Goal: Task Accomplishment & Management: Use online tool/utility

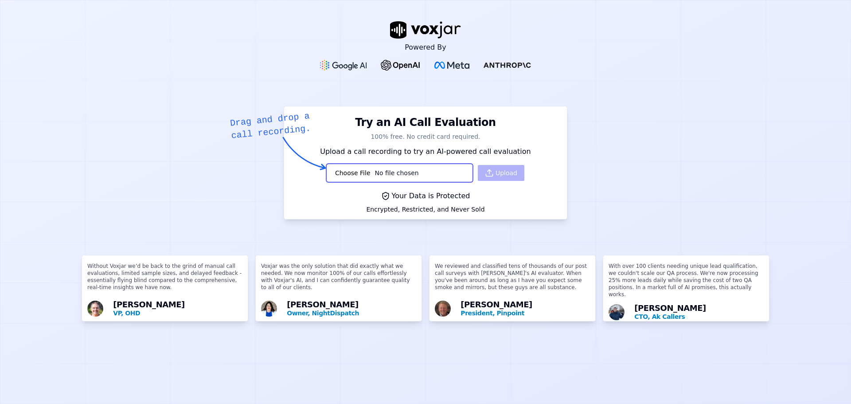
click at [477, 169] on div "Upload" at bounding box center [425, 173] width 204 height 18
click at [389, 178] on input "file" at bounding box center [399, 173] width 146 height 18
type input "C:\fakepath\Druescall.MP3"
click at [485, 171] on button "Upload" at bounding box center [501, 173] width 47 height 16
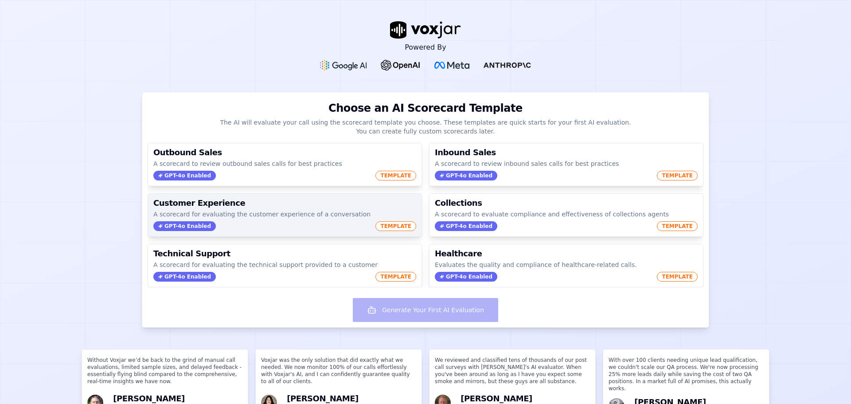
click at [388, 228] on span "TEMPLATE" at bounding box center [395, 226] width 41 height 10
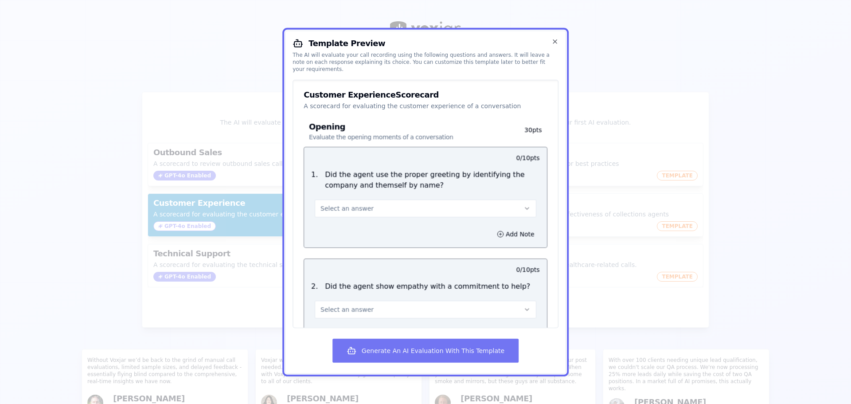
click at [425, 350] on button "Generate An AI Evaluation With This Template" at bounding box center [425, 350] width 186 height 24
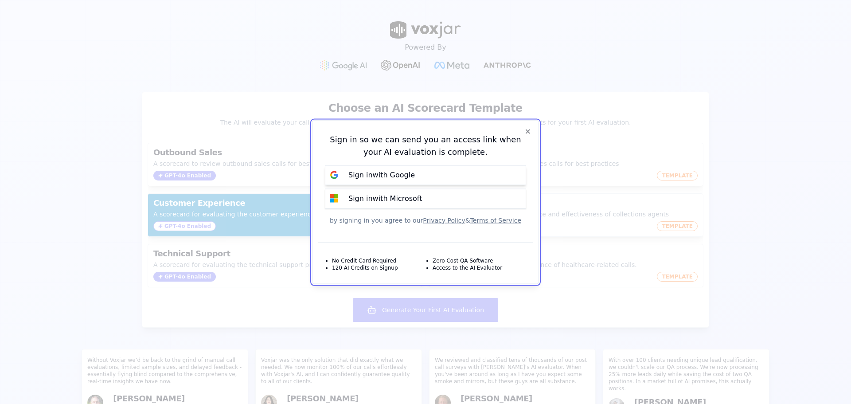
click at [410, 175] on div "Sign in with Google" at bounding box center [381, 175] width 77 height 11
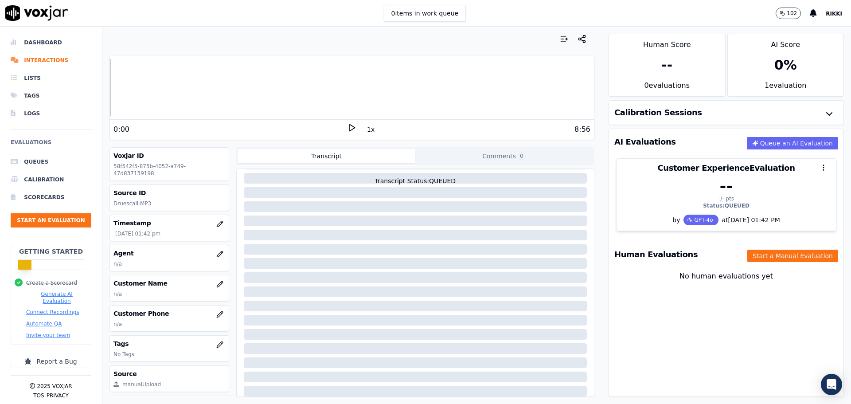
scroll to position [28, 0]
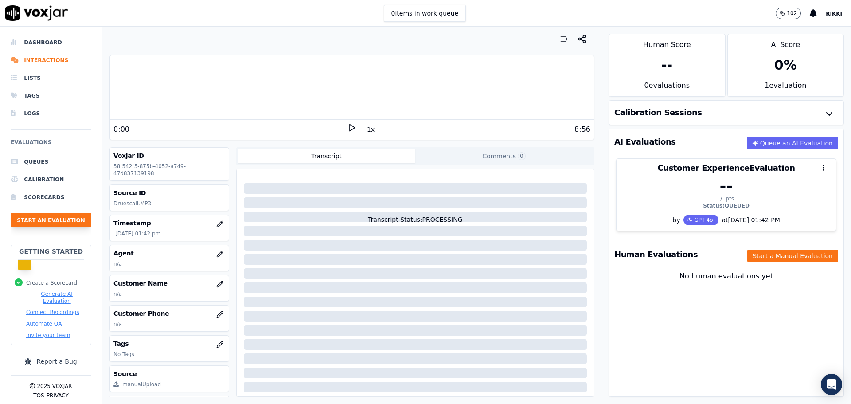
click at [52, 218] on button "Start an Evaluation" at bounding box center [51, 220] width 81 height 14
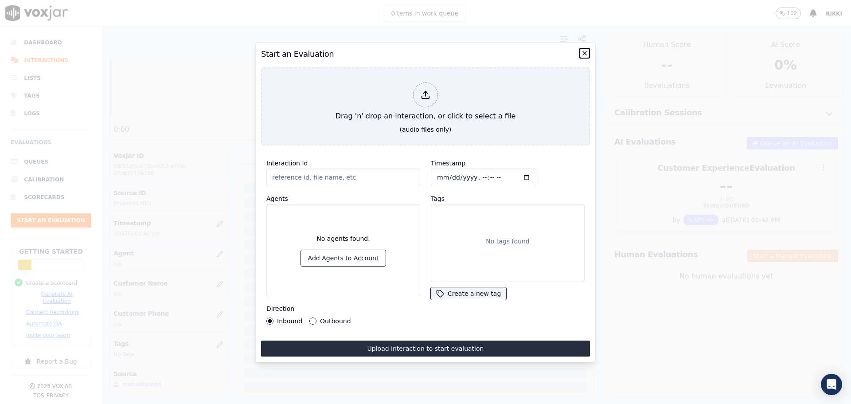
click at [586, 50] on icon "button" at bounding box center [584, 53] width 7 height 7
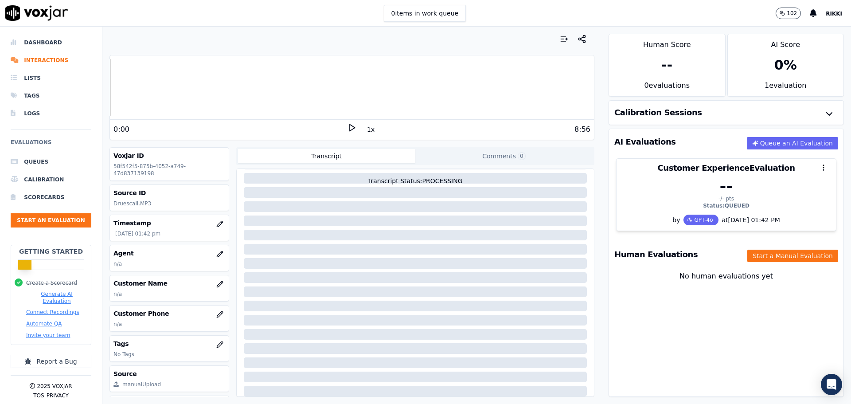
scroll to position [0, 0]
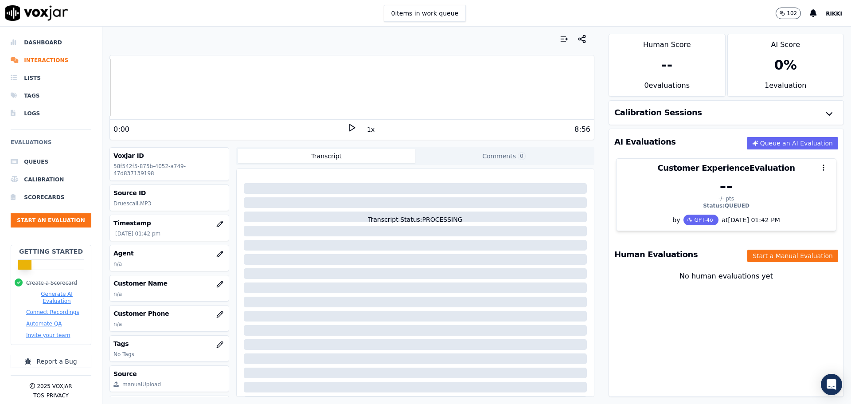
click at [347, 127] on icon at bounding box center [351, 127] width 9 height 9
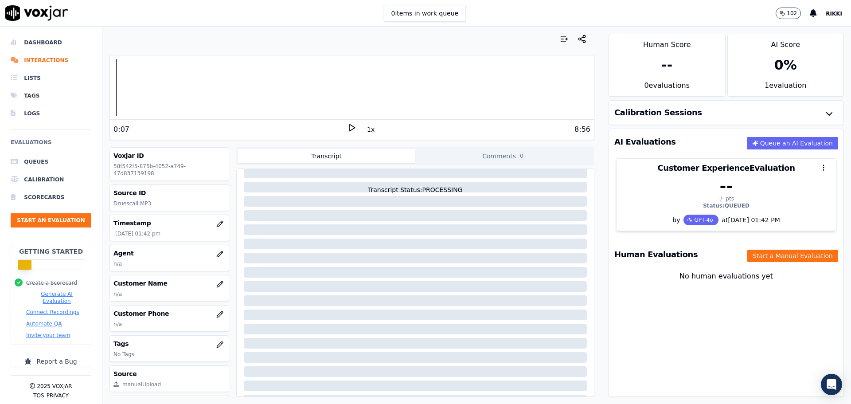
scroll to position [58, 0]
click at [774, 141] on button "Queue an AI Evaluation" at bounding box center [791, 143] width 91 height 12
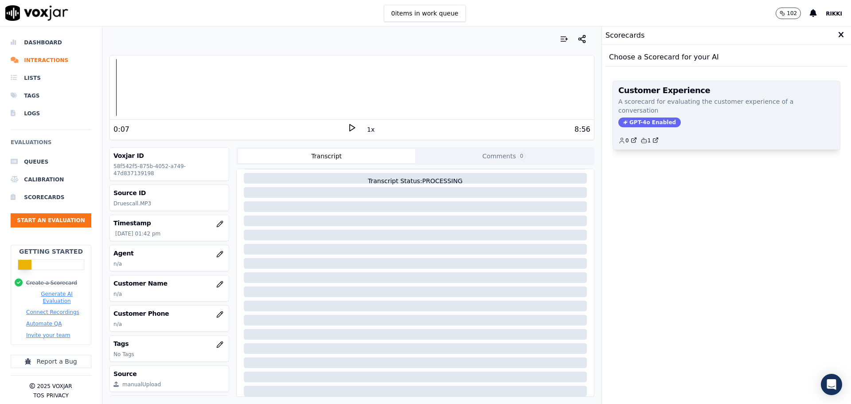
click at [647, 117] on span "GPT-4o Enabled" at bounding box center [649, 122] width 62 height 10
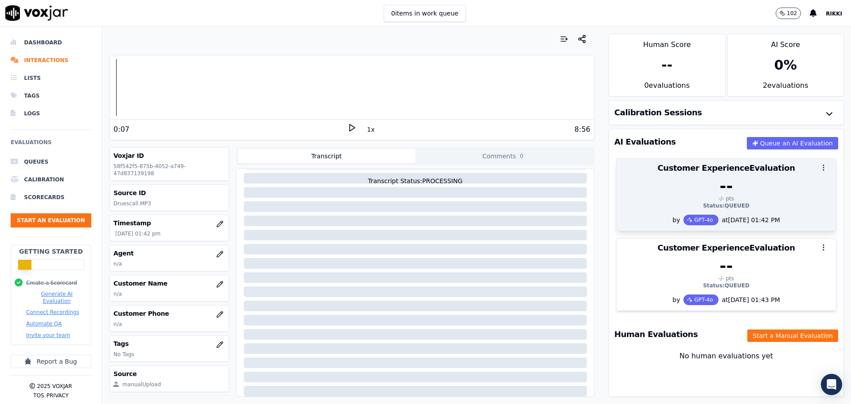
click at [819, 164] on icon "button" at bounding box center [823, 167] width 8 height 8
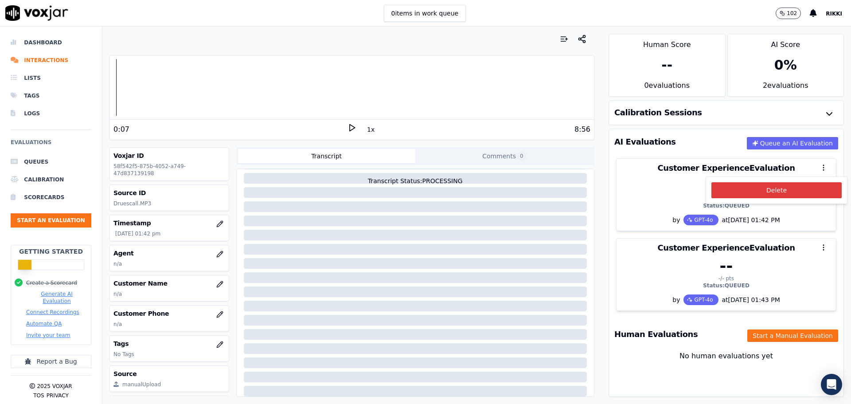
click at [789, 191] on button "Delete" at bounding box center [776, 190] width 130 height 16
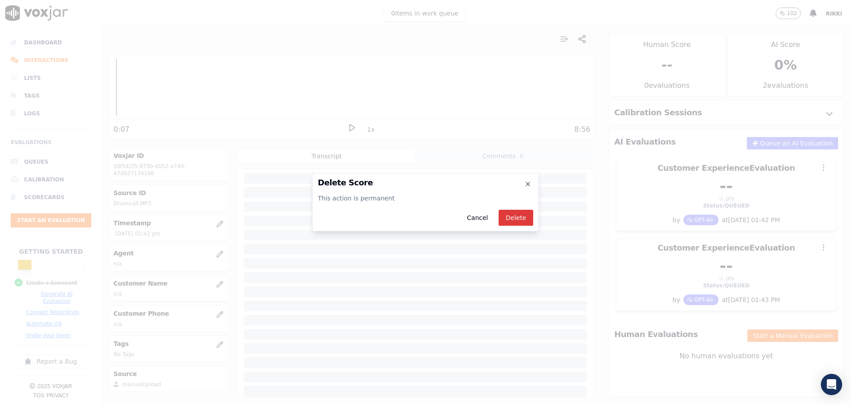
click at [510, 217] on button "Delete" at bounding box center [515, 218] width 35 height 16
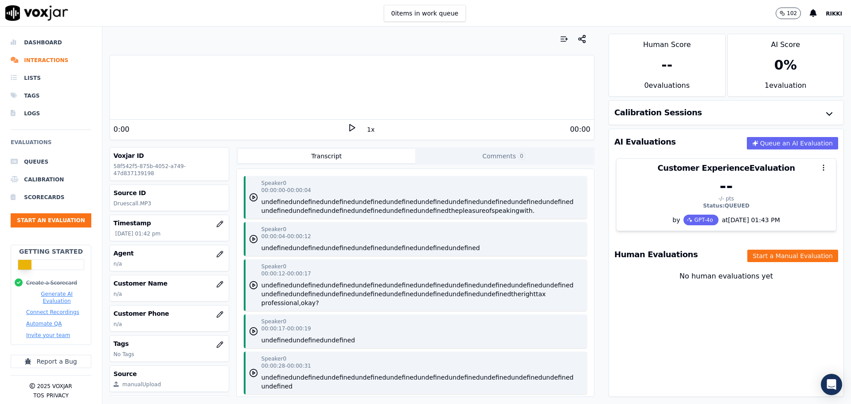
click at [352, 157] on button "Transcript" at bounding box center [326, 156] width 177 height 14
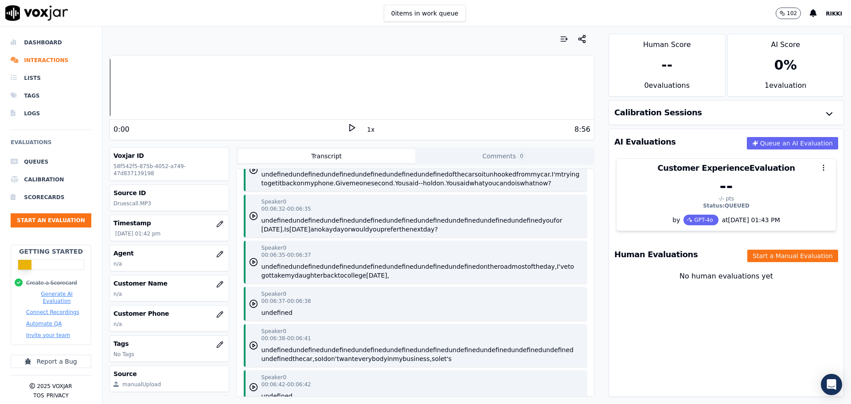
scroll to position [0, 0]
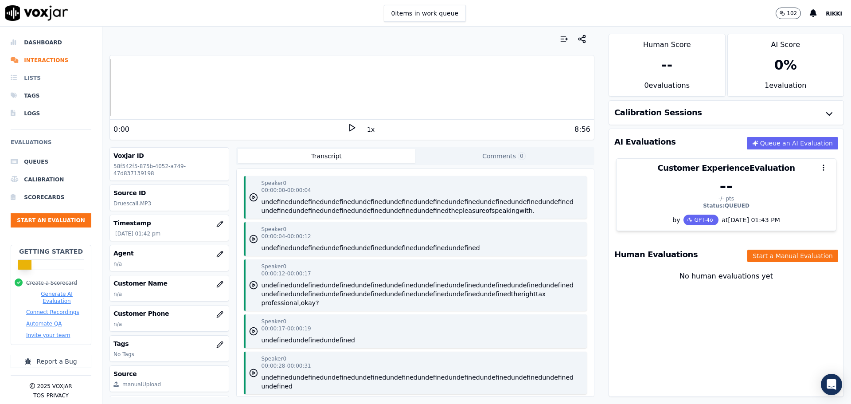
click at [40, 74] on li "Lists" at bounding box center [51, 78] width 81 height 18
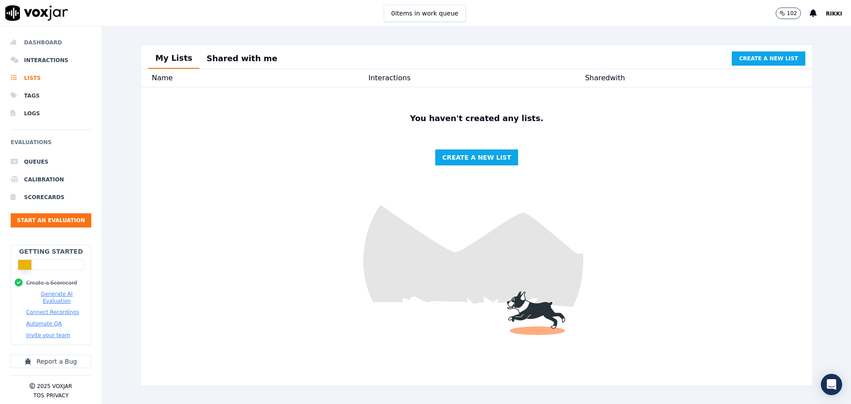
click at [39, 44] on li "Dashboard" at bounding box center [51, 43] width 81 height 18
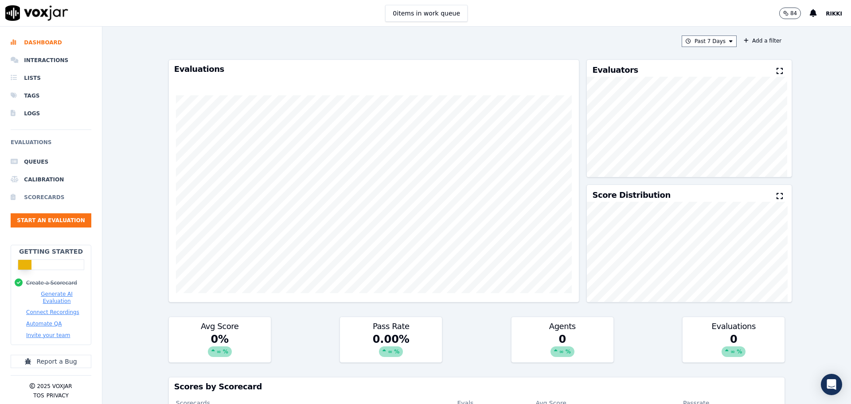
click at [43, 195] on li "Scorecards" at bounding box center [51, 197] width 81 height 18
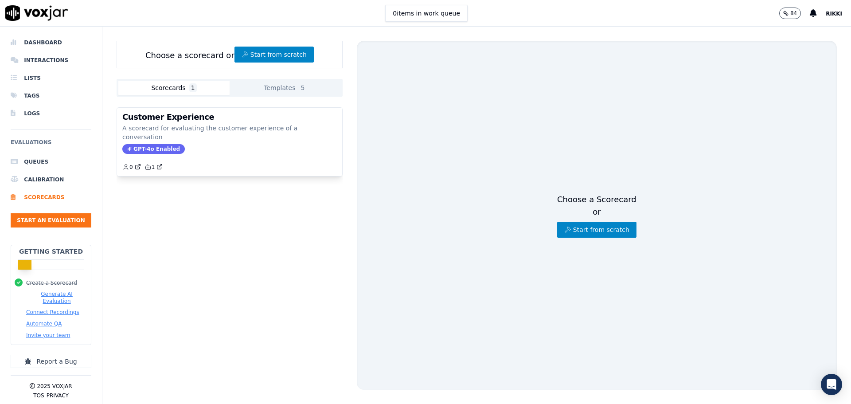
click at [177, 89] on button "Scorecards 1" at bounding box center [173, 88] width 111 height 14
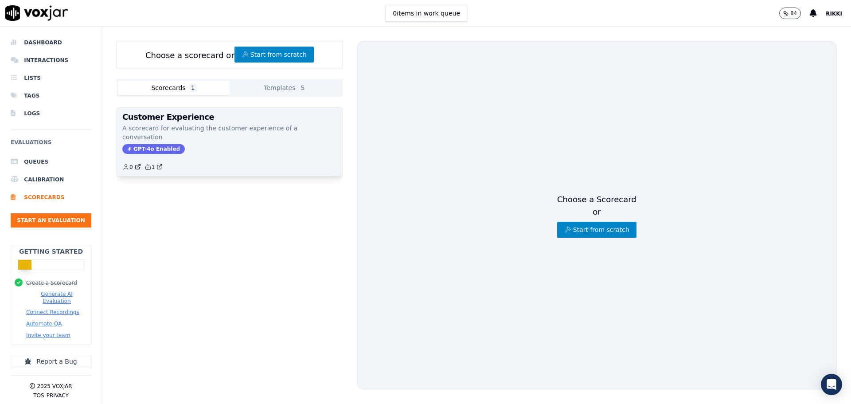
click at [164, 144] on span "GPT-4o Enabled" at bounding box center [153, 149] width 62 height 10
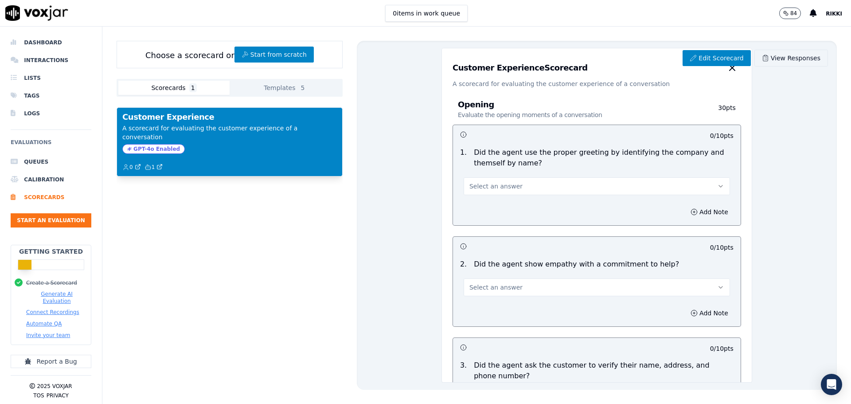
click at [798, 57] on link "View Responses" at bounding box center [791, 58] width 74 height 17
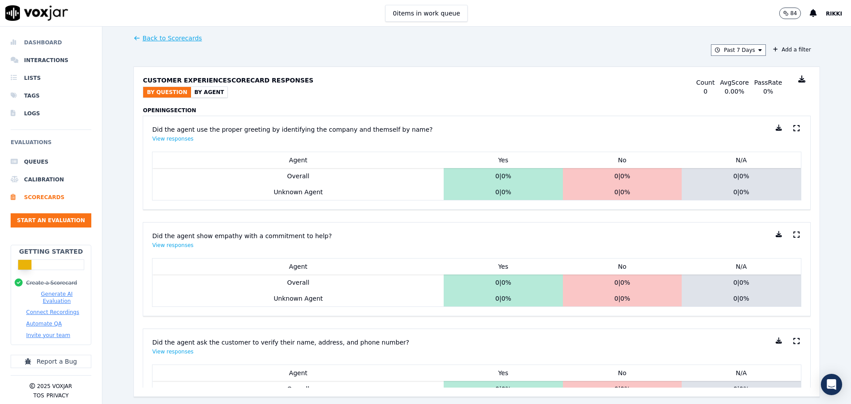
click at [53, 42] on li "Dashboard" at bounding box center [51, 43] width 81 height 18
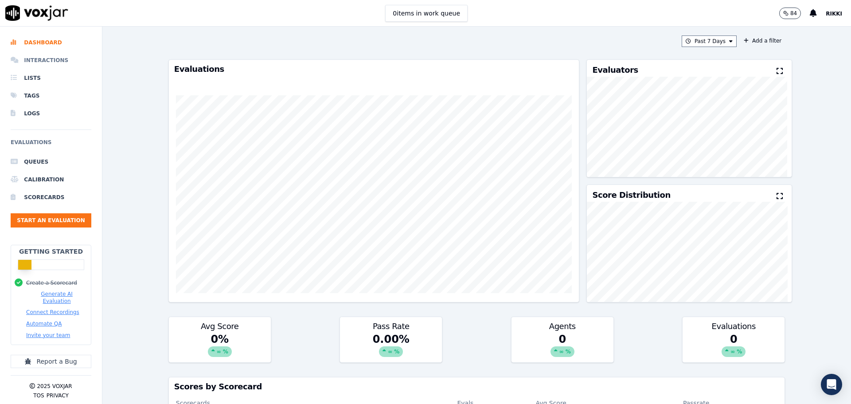
click at [49, 58] on li "Interactions" at bounding box center [51, 60] width 81 height 18
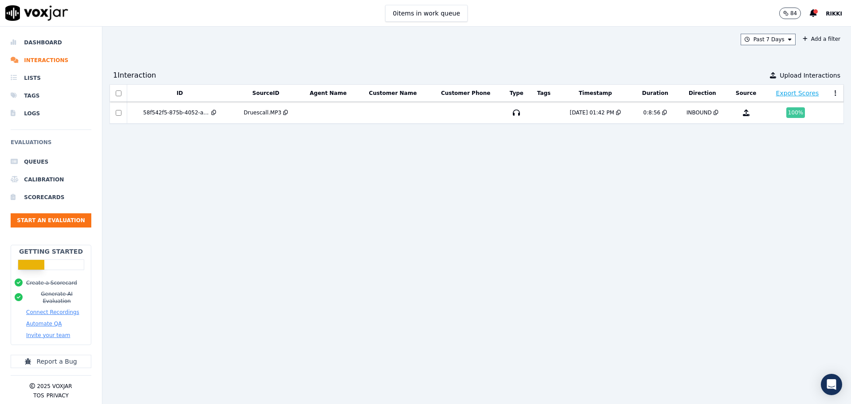
click at [50, 320] on button "Automate QA" at bounding box center [43, 323] width 35 height 7
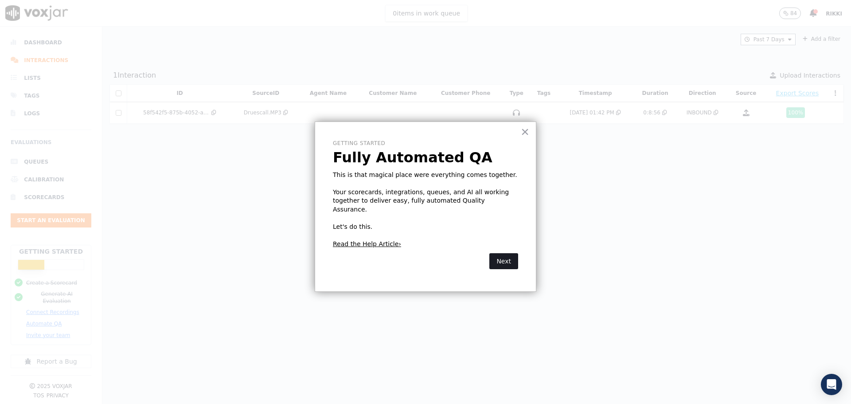
click at [497, 253] on button "Next" at bounding box center [503, 261] width 29 height 16
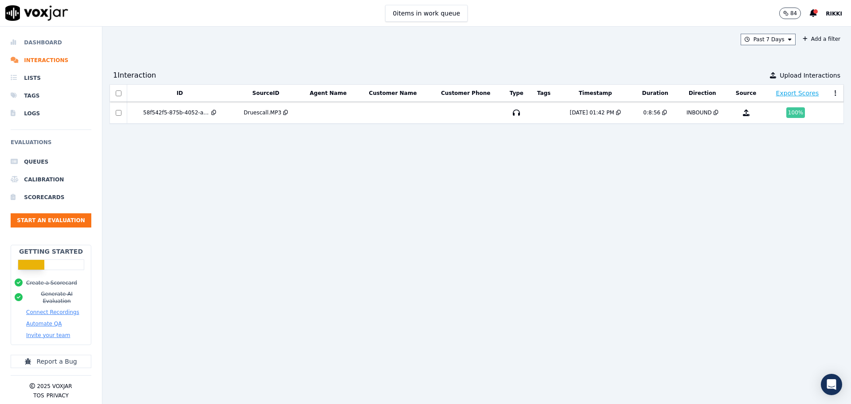
click at [47, 41] on li "Dashboard" at bounding box center [51, 43] width 81 height 18
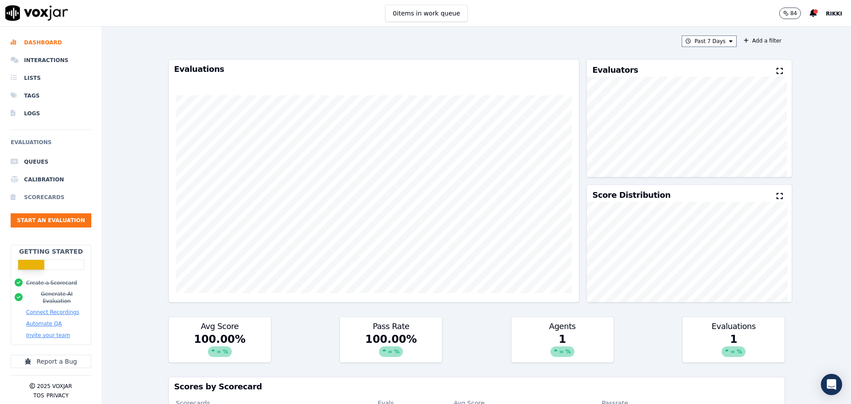
click at [43, 197] on li "Scorecards" at bounding box center [51, 197] width 81 height 18
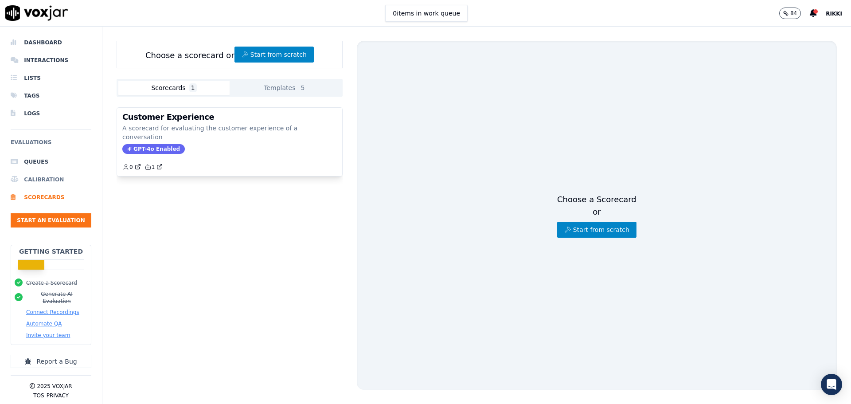
click at [39, 174] on li "Calibration" at bounding box center [51, 180] width 81 height 18
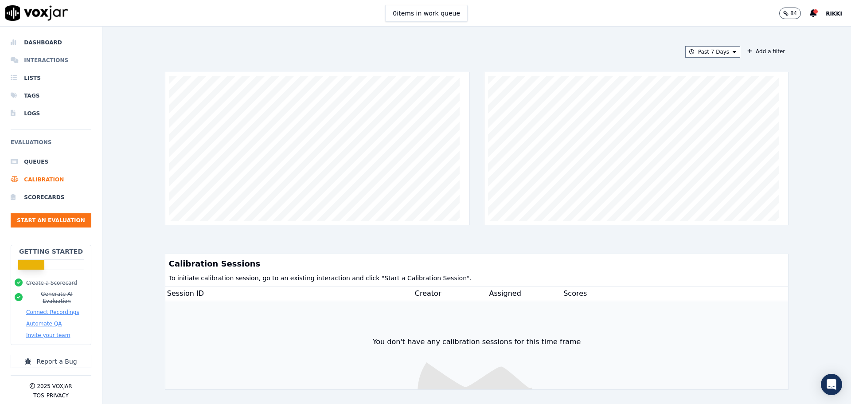
click at [35, 56] on li "Interactions" at bounding box center [51, 60] width 81 height 18
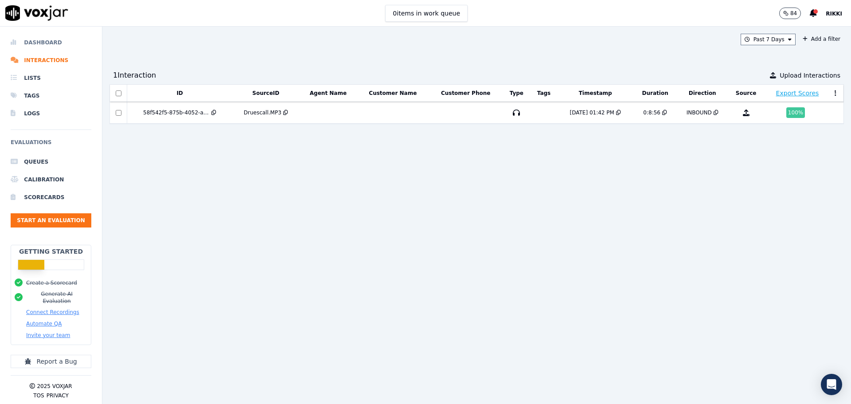
click at [37, 40] on li "Dashboard" at bounding box center [51, 43] width 81 height 18
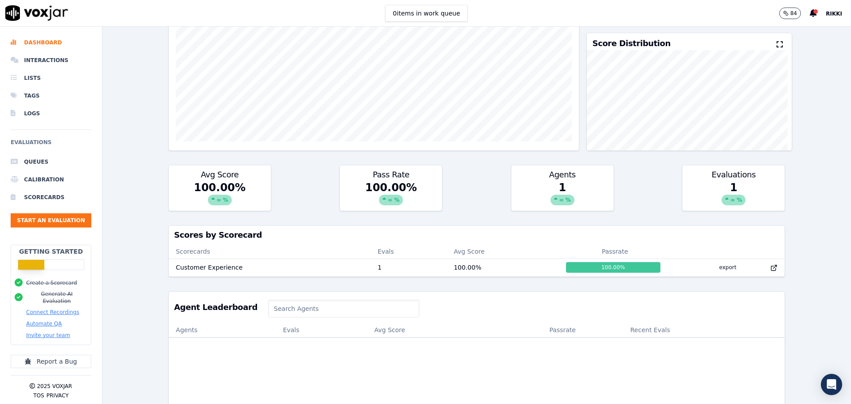
scroll to position [177, 0]
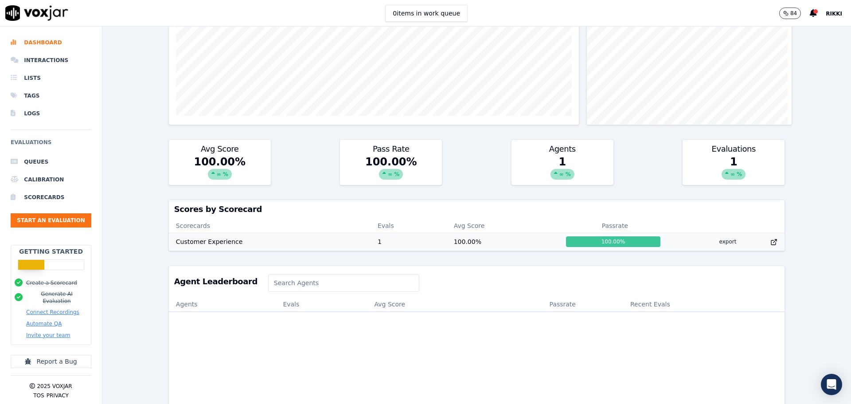
click at [510, 239] on td "100.00 %" at bounding box center [503, 242] width 112 height 18
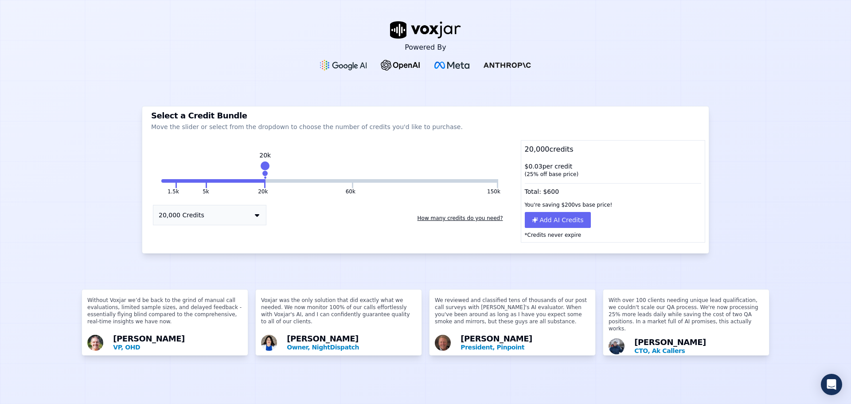
click at [435, 218] on button "How many credits do you need?" at bounding box center [460, 218] width 93 height 14
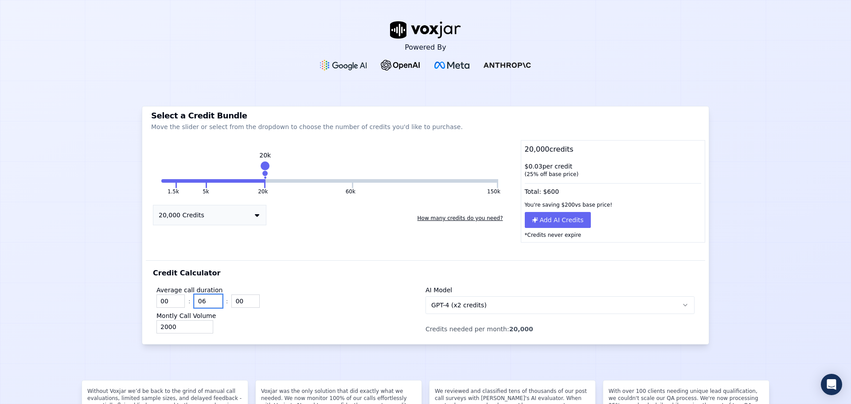
click at [212, 297] on input "06" at bounding box center [208, 300] width 28 height 13
type input "07"
click at [212, 297] on input "07" at bounding box center [208, 300] width 28 height 13
drag, startPoint x: 180, startPoint y: 326, endPoint x: 141, endPoint y: 323, distance: 38.6
click at [142, 323] on div "Select a Credit Bundle Move the slider or select from the dropdown to choose th…" at bounding box center [425, 225] width 567 height 238
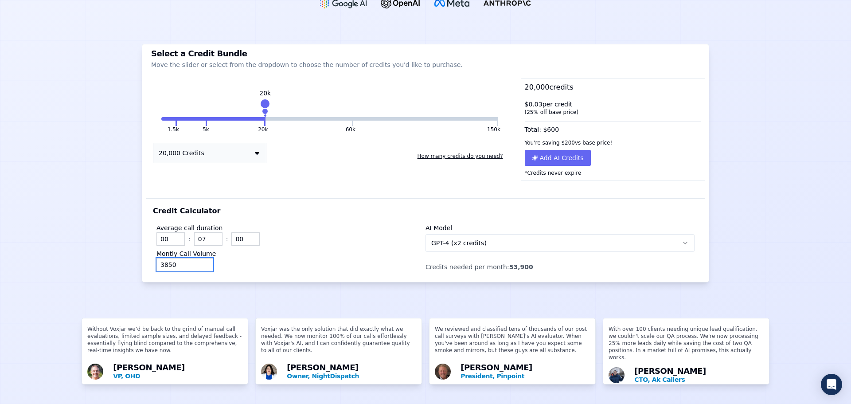
scroll to position [74, 0]
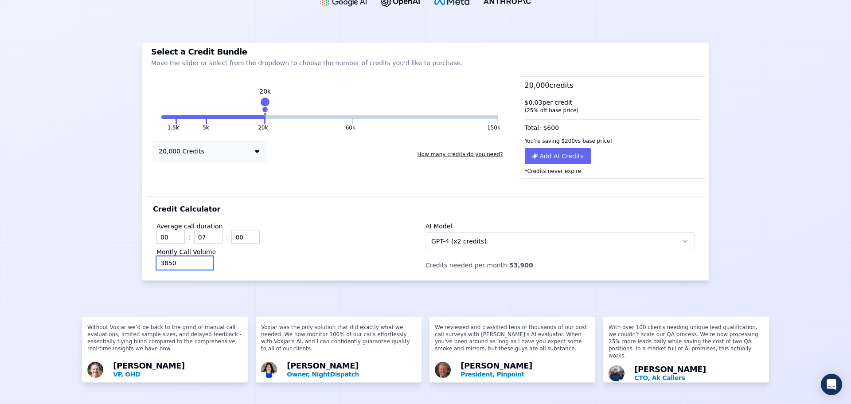
type input "3850"
click at [595, 232] on button "GPT-4 (x2 credits)" at bounding box center [559, 241] width 269 height 18
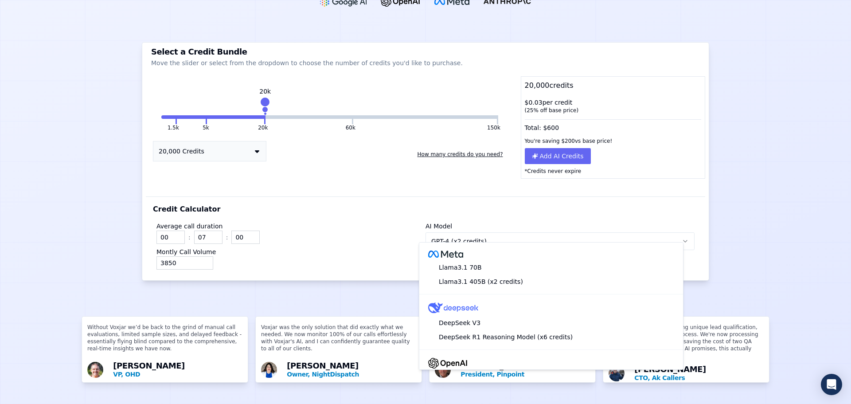
click at [587, 201] on div "Credit Calculator Average call duration 00 : 07 : 00 Montly Call Volume 3850 AI…" at bounding box center [425, 238] width 559 height 84
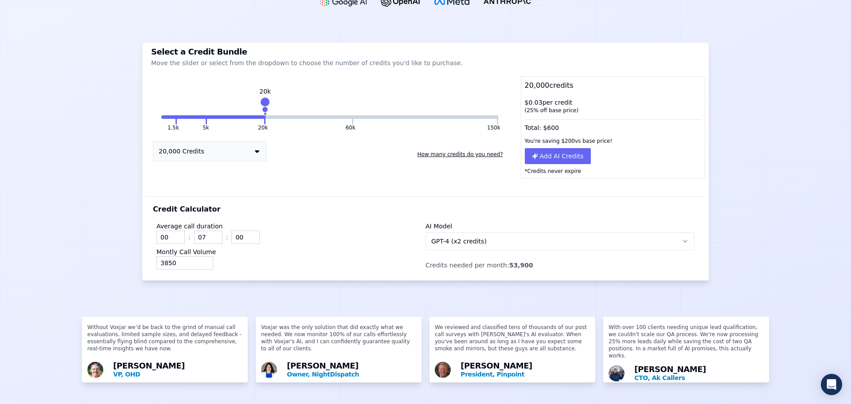
scroll to position [29, 0]
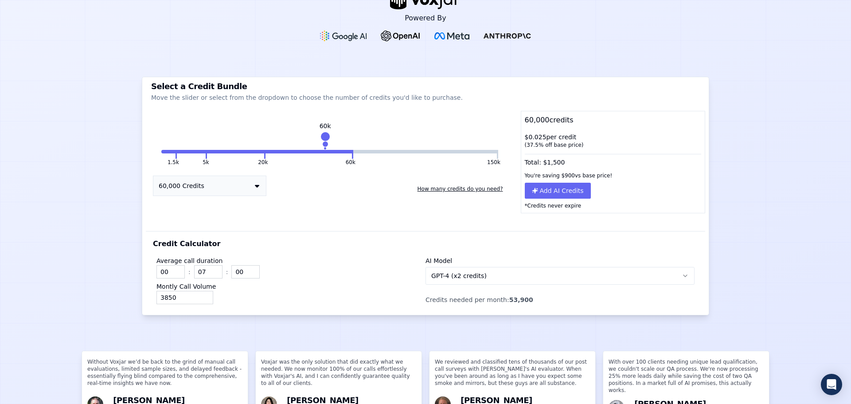
drag, startPoint x: 262, startPoint y: 133, endPoint x: 320, endPoint y: 143, distance: 58.3
click at [325, 143] on div "60k" at bounding box center [325, 141] width 0 height 14
drag, startPoint x: 345, startPoint y: 139, endPoint x: 334, endPoint y: 139, distance: 11.5
click at [334, 139] on div at bounding box center [339, 136] width 12 height 12
click at [240, 269] on input "00" at bounding box center [245, 271] width 28 height 13
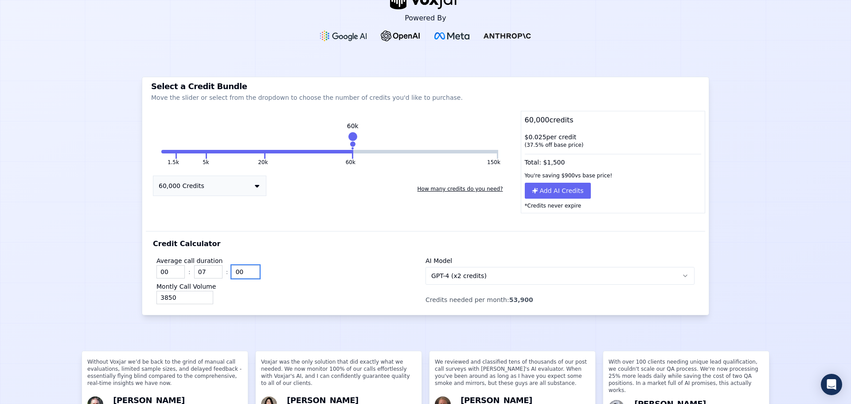
click at [249, 275] on input "00" at bounding box center [245, 271] width 28 height 13
click at [249, 269] on input "01" at bounding box center [245, 271] width 28 height 13
click at [249, 269] on input "02" at bounding box center [245, 271] width 28 height 13
click at [249, 269] on input "03" at bounding box center [245, 271] width 28 height 13
click at [249, 269] on input "04" at bounding box center [245, 271] width 28 height 13
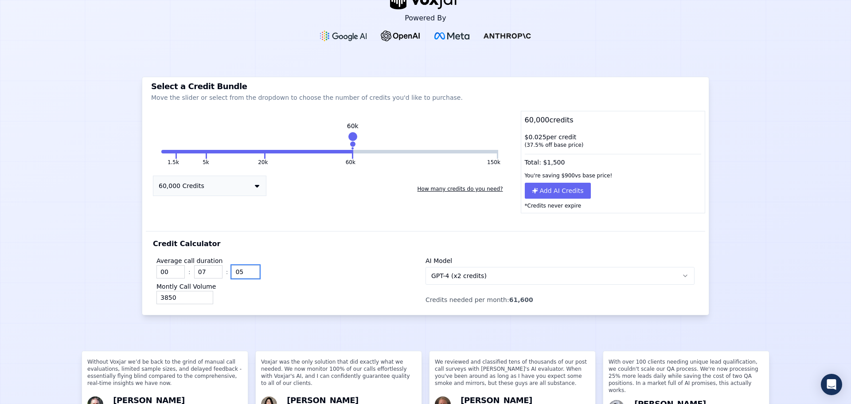
click at [249, 269] on input "05" at bounding box center [245, 271] width 28 height 13
click at [249, 269] on input "06" at bounding box center [245, 271] width 28 height 13
click at [249, 269] on input "07" at bounding box center [245, 271] width 28 height 13
click at [249, 269] on input "08" at bounding box center [245, 271] width 28 height 13
click at [249, 269] on input "09" at bounding box center [245, 271] width 28 height 13
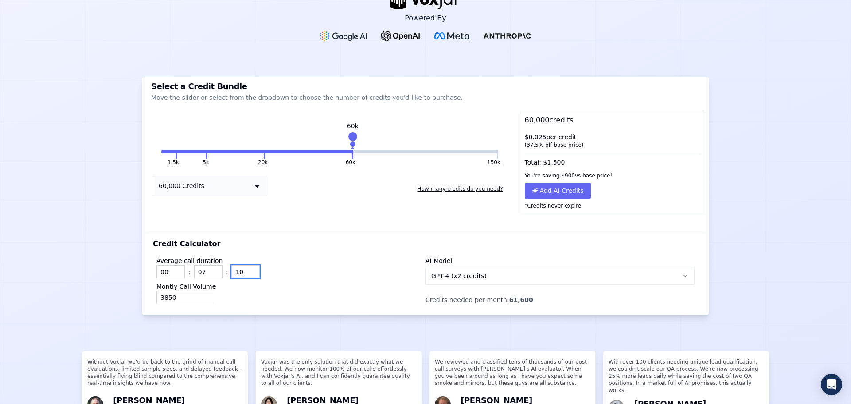
click at [249, 269] on input "10" at bounding box center [245, 271] width 28 height 13
click at [249, 269] on input "11" at bounding box center [245, 271] width 28 height 13
click at [249, 269] on input "12" at bounding box center [245, 271] width 28 height 13
click at [249, 269] on input "13" at bounding box center [245, 271] width 28 height 13
click at [249, 269] on input "14" at bounding box center [245, 271] width 28 height 13
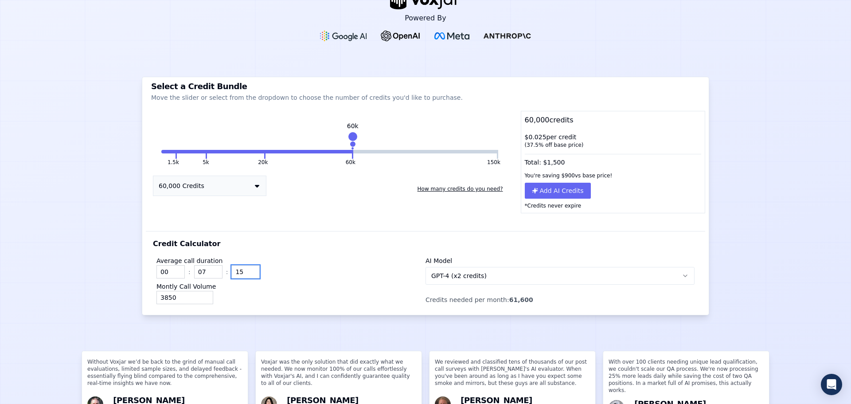
click at [249, 269] on input "15" at bounding box center [245, 271] width 28 height 13
click at [249, 269] on input "16" at bounding box center [245, 271] width 28 height 13
click at [249, 269] on input "17" at bounding box center [245, 271] width 28 height 13
click at [249, 269] on input "18" at bounding box center [245, 271] width 28 height 13
click at [249, 269] on input "19" at bounding box center [245, 271] width 28 height 13
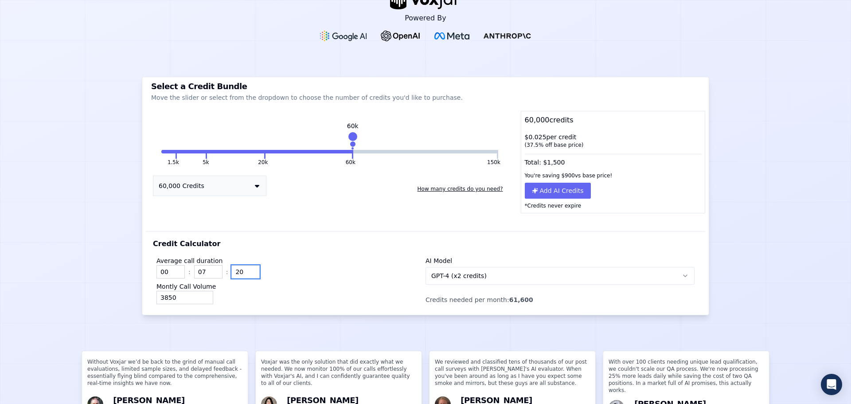
click at [249, 269] on input "20" at bounding box center [245, 271] width 28 height 13
click at [249, 269] on input "21" at bounding box center [245, 271] width 28 height 13
click at [249, 269] on input "22" at bounding box center [245, 271] width 28 height 13
click at [249, 269] on input "23" at bounding box center [245, 271] width 28 height 13
click at [249, 269] on input "24" at bounding box center [245, 271] width 28 height 13
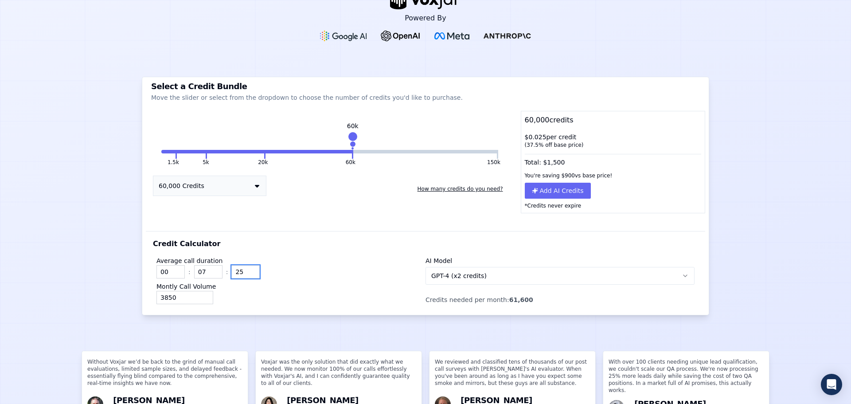
click at [249, 269] on input "25" at bounding box center [245, 271] width 28 height 13
click at [249, 269] on input "26" at bounding box center [245, 271] width 28 height 13
click at [249, 269] on input "27" at bounding box center [245, 271] width 28 height 13
click at [249, 269] on input "28" at bounding box center [245, 271] width 28 height 13
click at [249, 269] on input "29" at bounding box center [245, 271] width 28 height 13
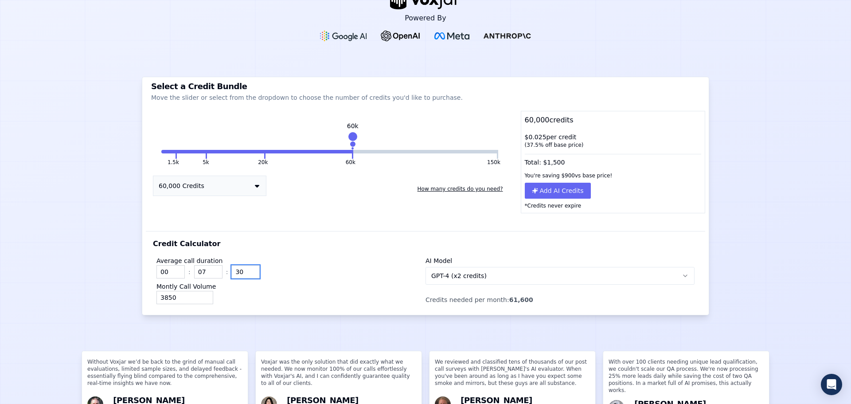
type input "30"
click at [249, 269] on input "30" at bounding box center [245, 271] width 28 height 13
click at [309, 284] on div "Montly Call Volume 3850" at bounding box center [290, 293] width 269 height 22
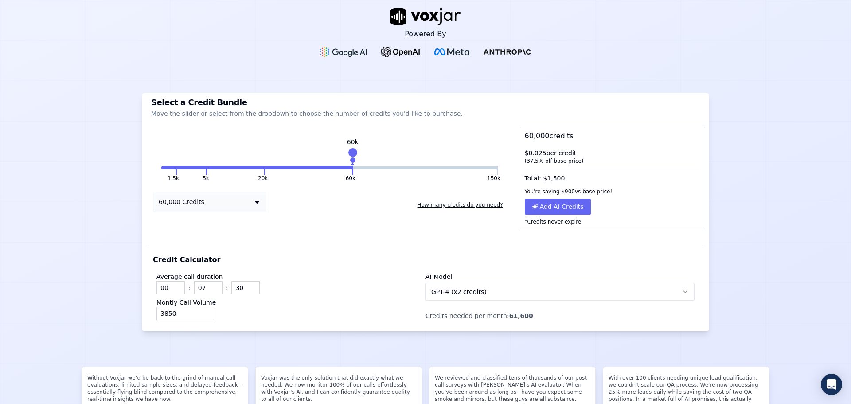
scroll to position [0, 0]
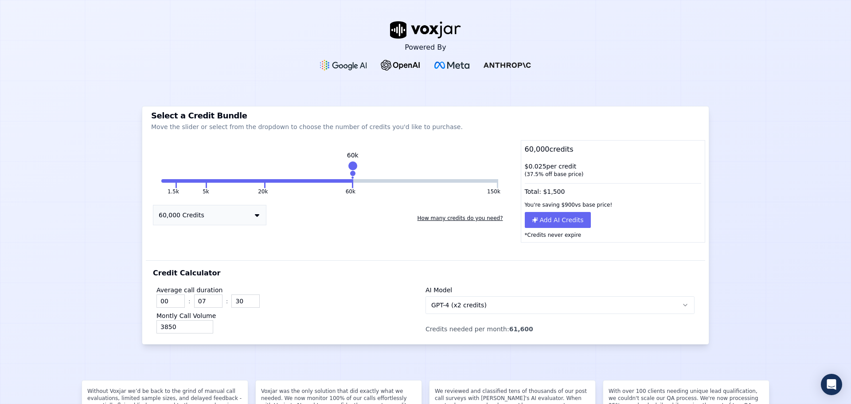
click at [681, 306] on icon "button" at bounding box center [684, 304] width 7 height 7
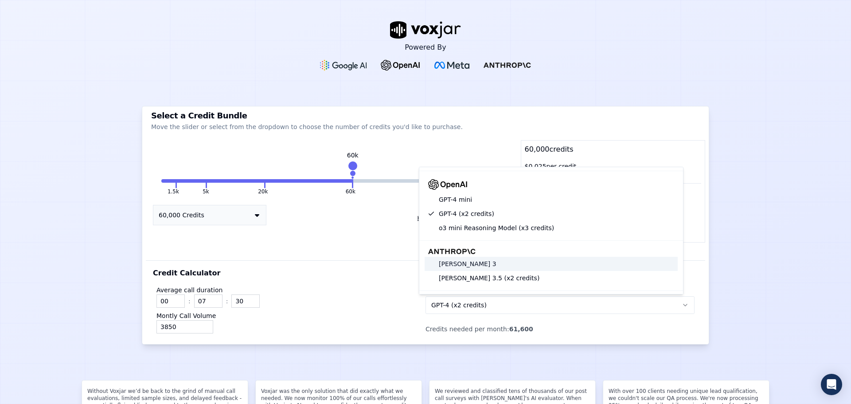
scroll to position [89, 0]
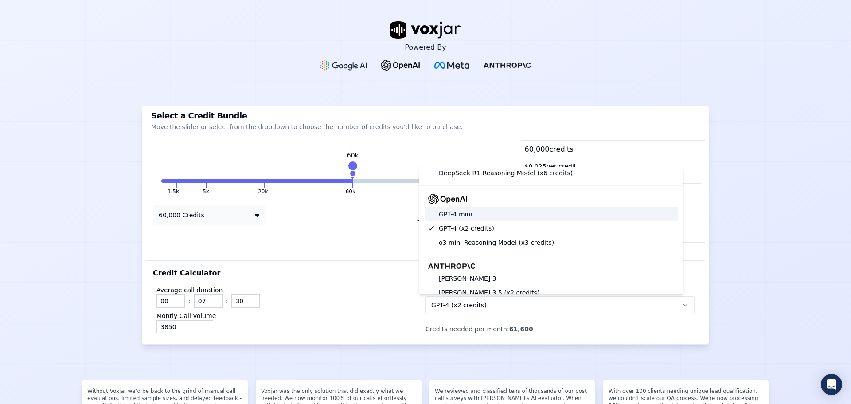
click at [459, 212] on div "GPT-4 mini" at bounding box center [550, 214] width 253 height 14
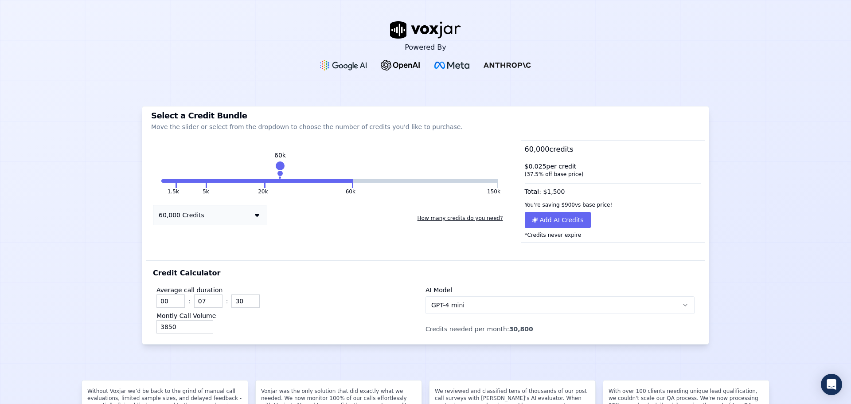
drag, startPoint x: 345, startPoint y: 168, endPoint x: 276, endPoint y: 172, distance: 69.7
click at [280, 172] on div "60k" at bounding box center [280, 170] width 0 height 14
click at [283, 179] on button "60k" at bounding box center [308, 181] width 86 height 4
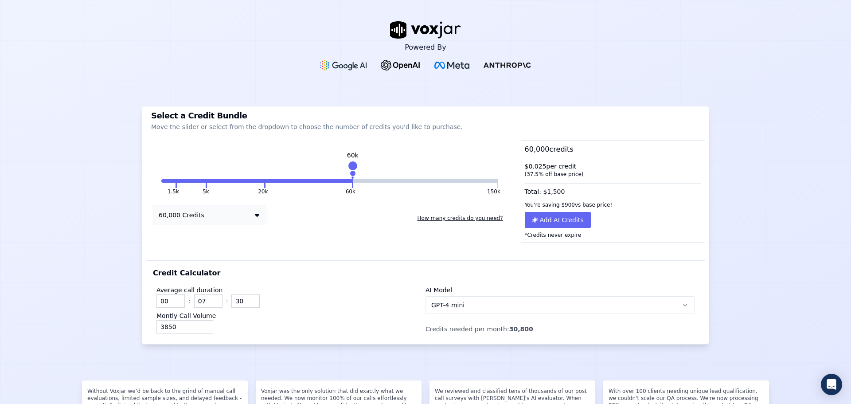
click at [228, 216] on button "60,000 Credits" at bounding box center [209, 215] width 113 height 20
click at [214, 253] on div "20,000 Credits" at bounding box center [209, 256] width 113 height 12
click at [249, 212] on button "60,000 Credits" at bounding box center [209, 215] width 113 height 20
click at [171, 260] on div "20,000 Credits" at bounding box center [209, 256] width 113 height 12
click at [681, 308] on icon "button" at bounding box center [684, 304] width 7 height 7
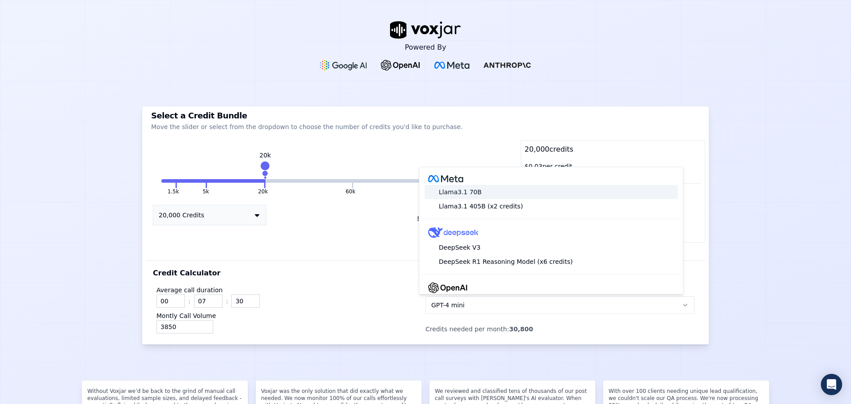
click at [478, 192] on div "Llama3.1 70B" at bounding box center [550, 192] width 253 height 14
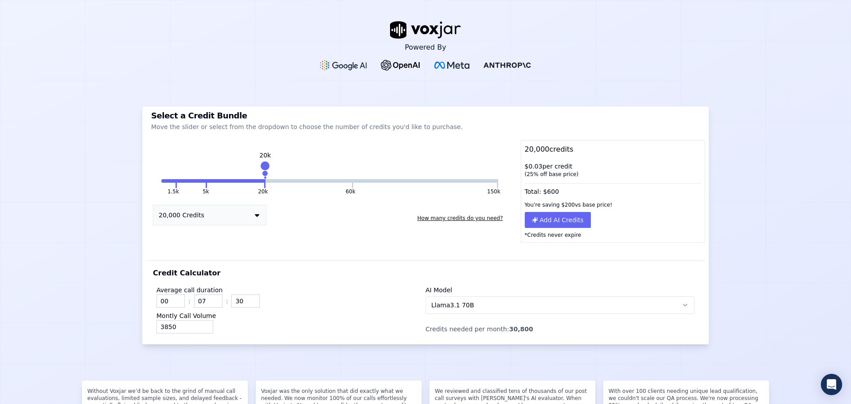
click at [476, 308] on button "Llama3.1 70B" at bounding box center [559, 305] width 269 height 18
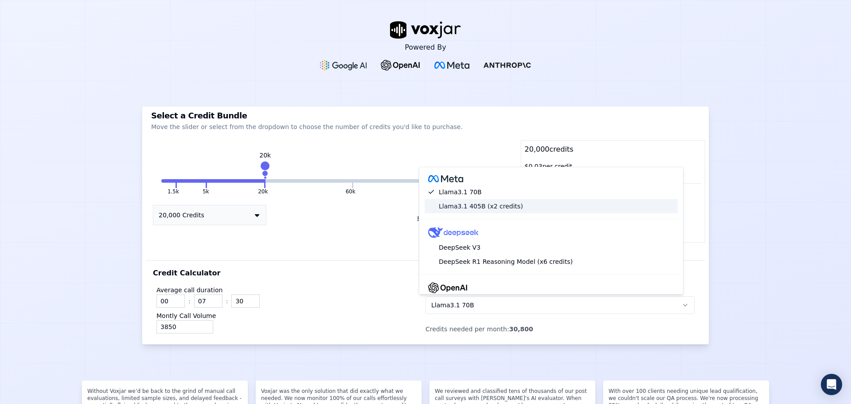
click at [469, 205] on div "Llama3.1 405B (x2 credits)" at bounding box center [550, 206] width 253 height 14
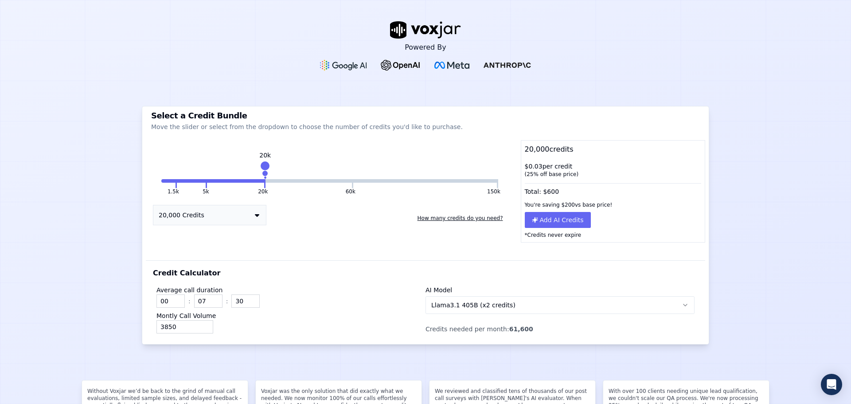
click at [478, 309] on span "Llama3.1 405B (x2 credits)" at bounding box center [473, 304] width 84 height 9
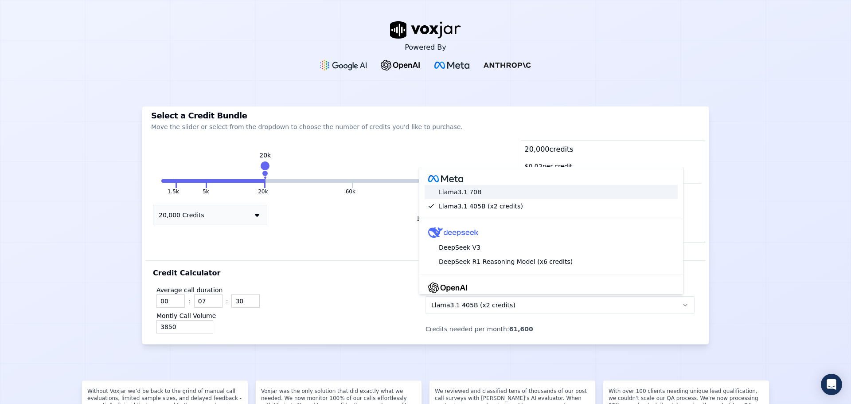
click at [464, 196] on div "Llama3.1 70B" at bounding box center [550, 192] width 253 height 14
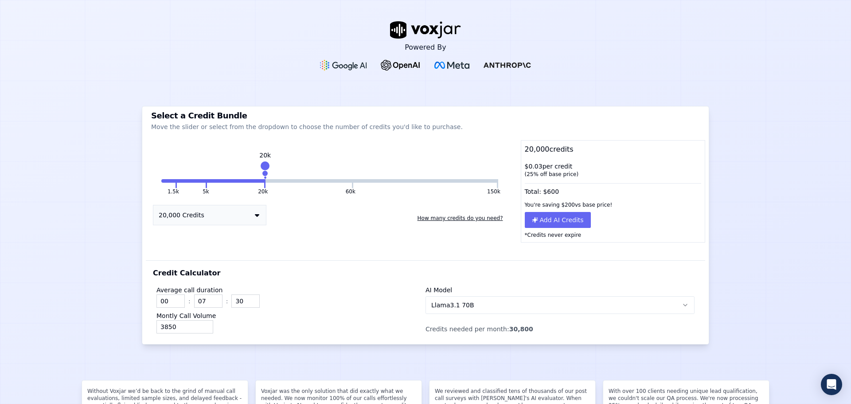
click at [474, 303] on button "Llama3.1 70B" at bounding box center [559, 305] width 269 height 18
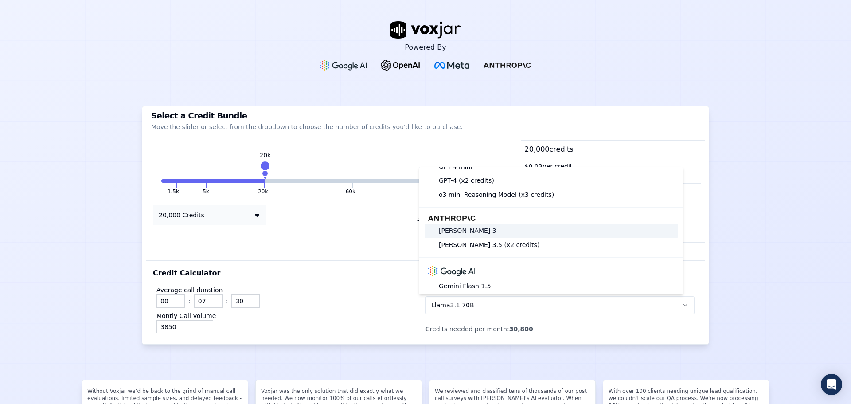
scroll to position [176, 0]
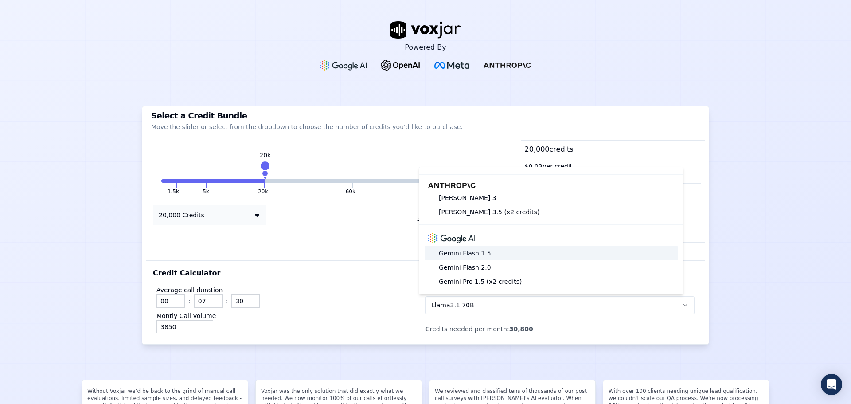
click at [478, 246] on div "Gemini Flash 1.5" at bounding box center [550, 253] width 253 height 14
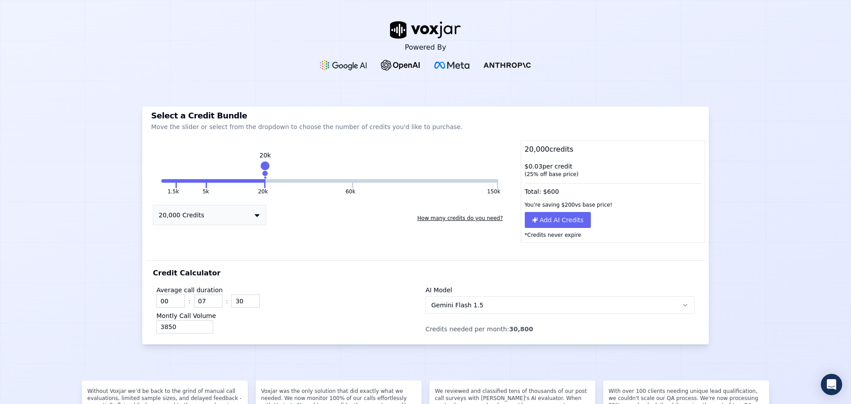
click at [487, 310] on button "Gemini Flash 1.5" at bounding box center [559, 305] width 269 height 18
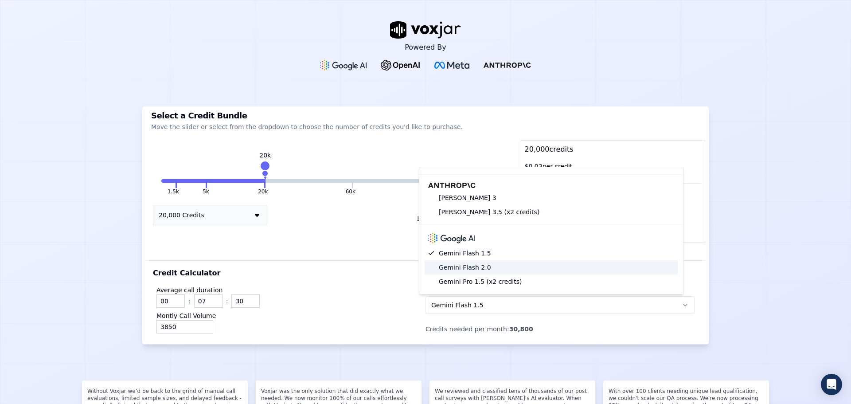
click at [468, 260] on div "Gemini Flash 2.0" at bounding box center [550, 267] width 253 height 14
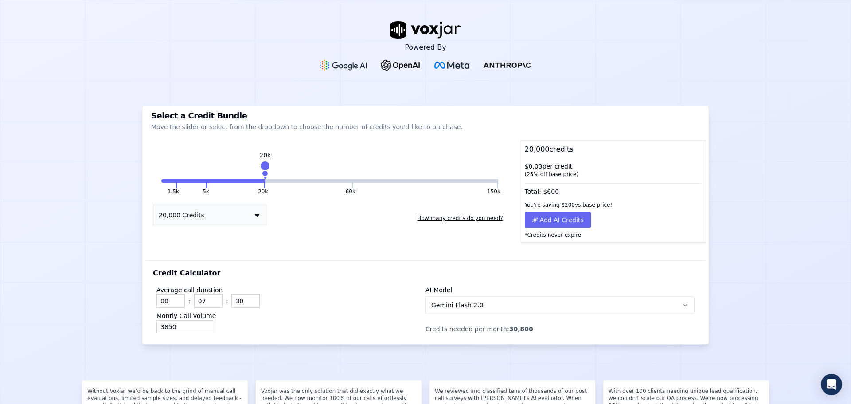
click at [490, 307] on button "Gemini Flash 2.0" at bounding box center [559, 305] width 269 height 18
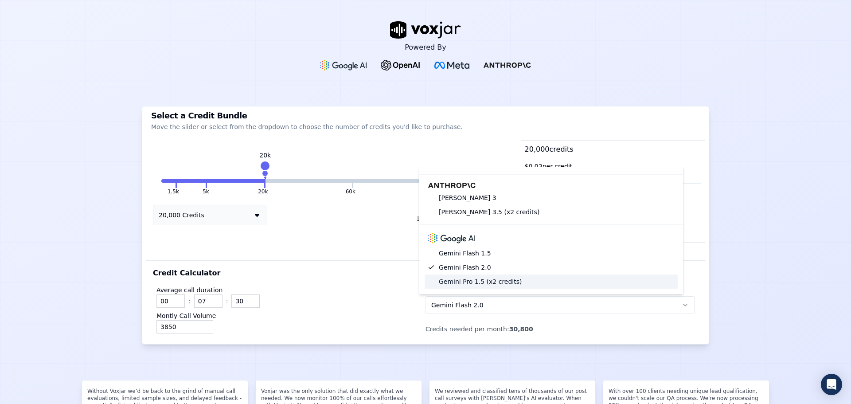
click at [469, 277] on div "Gemini Pro 1.5 (x2 credits)" at bounding box center [550, 281] width 253 height 14
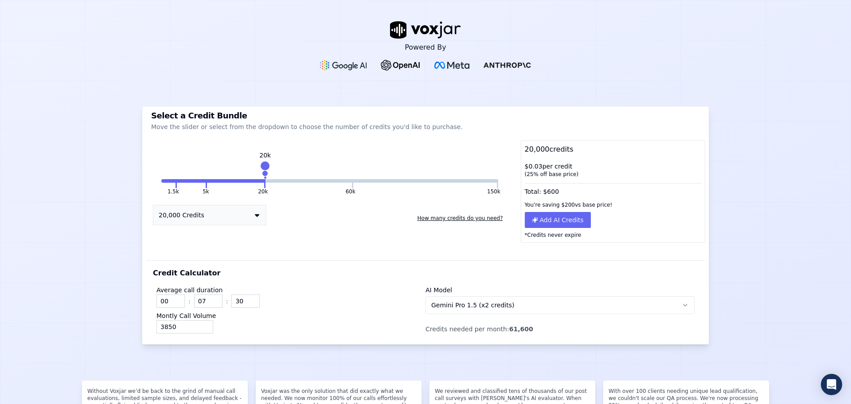
click at [501, 309] on button "Gemini Pro 1.5 (x2 credits)" at bounding box center [559, 305] width 269 height 18
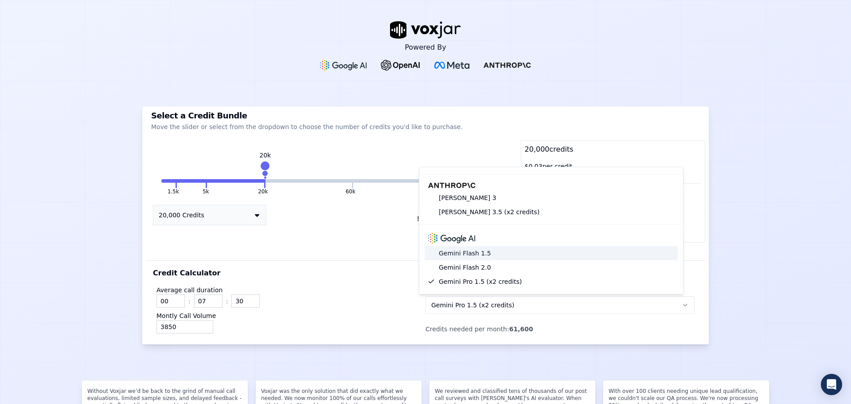
click at [477, 246] on div "Gemini Flash 1.5" at bounding box center [550, 253] width 253 height 14
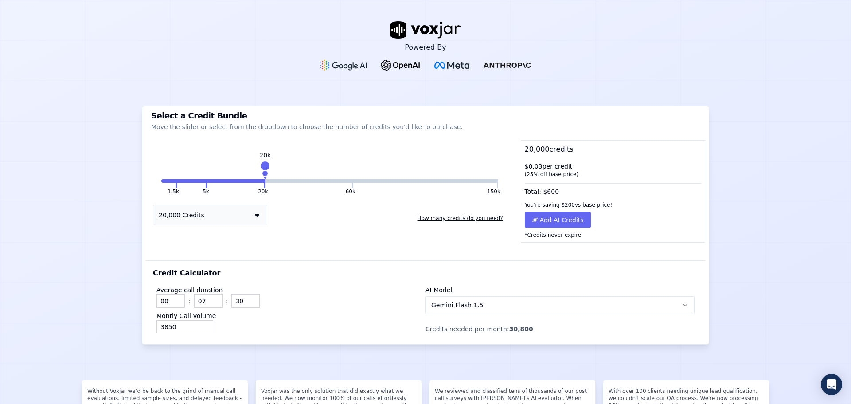
click at [494, 307] on button "Gemini Flash 1.5" at bounding box center [559, 305] width 269 height 18
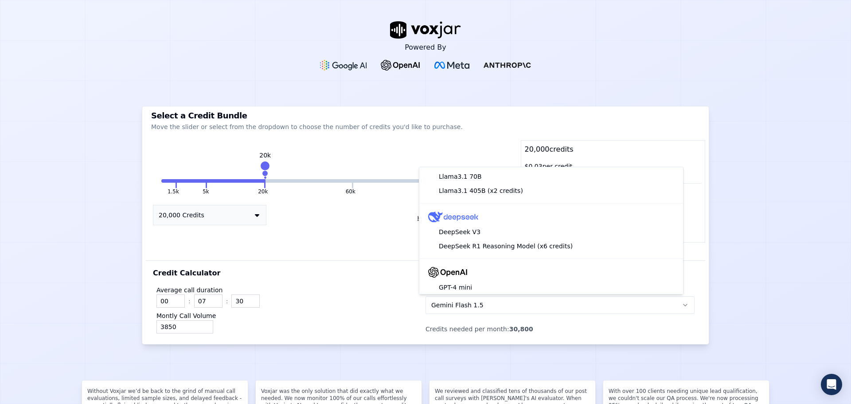
scroll to position [0, 0]
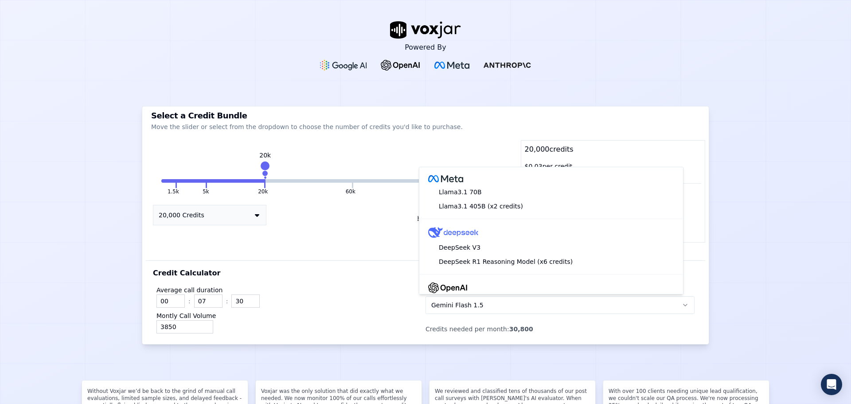
click at [393, 155] on div "Select a Credit Bundle Move the slider or select from the dropdown to choose th…" at bounding box center [425, 225] width 567 height 238
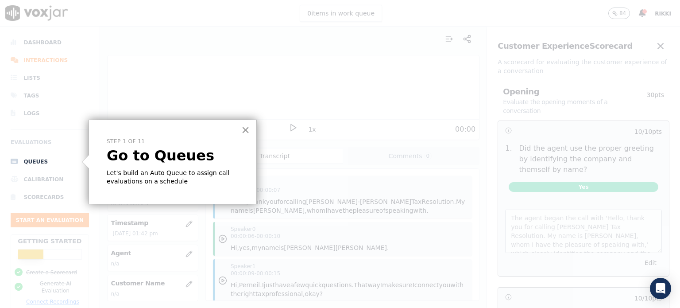
click at [243, 127] on button "×" at bounding box center [245, 130] width 8 height 14
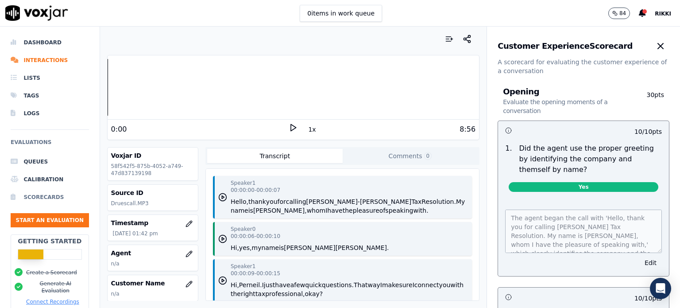
click at [35, 198] on li "Scorecards" at bounding box center [50, 197] width 78 height 18
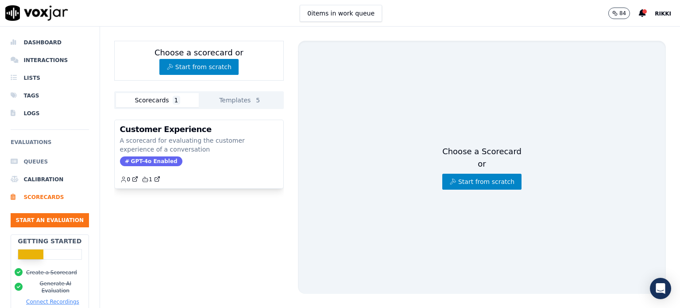
click at [36, 160] on li "Queues" at bounding box center [50, 162] width 78 height 18
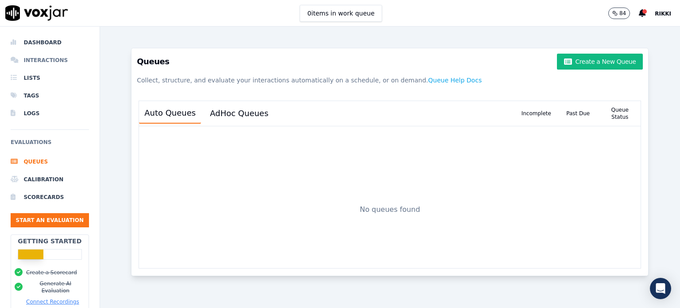
click at [30, 62] on li "Interactions" at bounding box center [50, 60] width 78 height 18
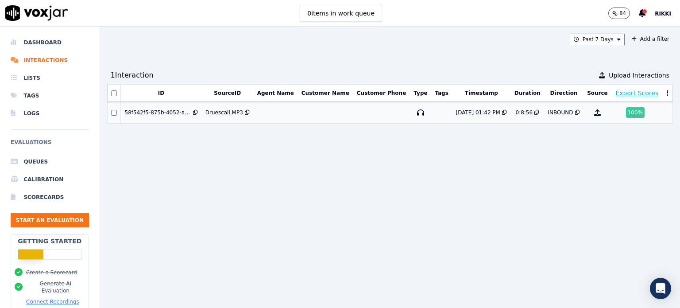
click at [626, 111] on div "100 %" at bounding box center [635, 112] width 19 height 11
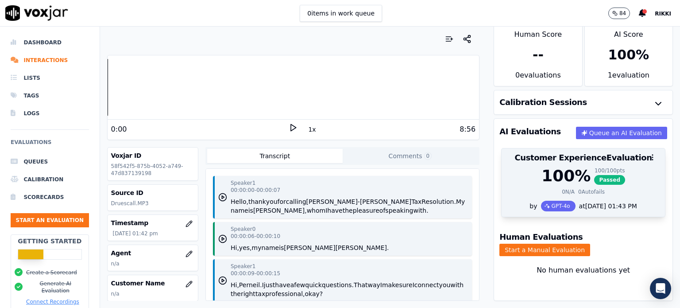
scroll to position [21, 0]
click at [562, 167] on div "100 %" at bounding box center [566, 176] width 49 height 18
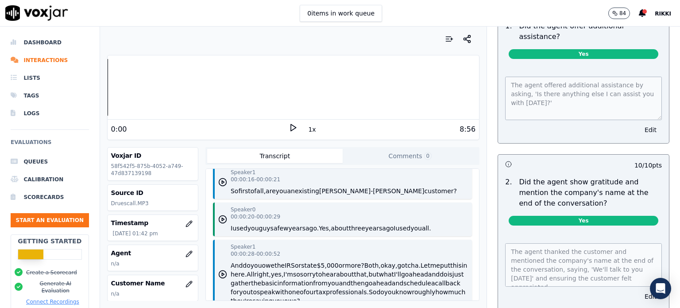
scroll to position [1518, 0]
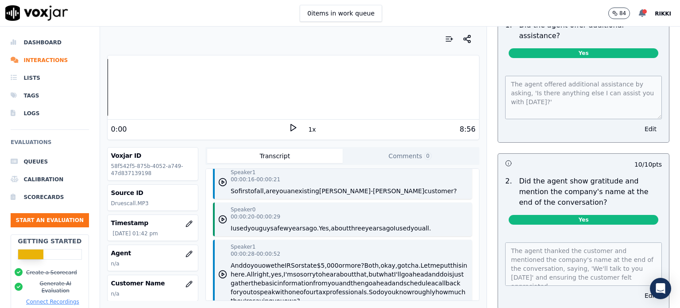
click at [647, 12] on div at bounding box center [645, 11] width 4 height 4
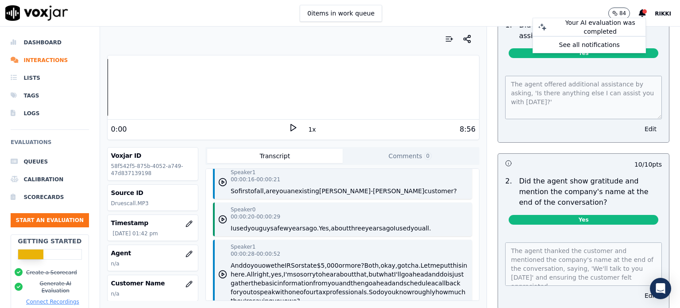
click at [664, 13] on span "Rikki" at bounding box center [663, 14] width 16 height 6
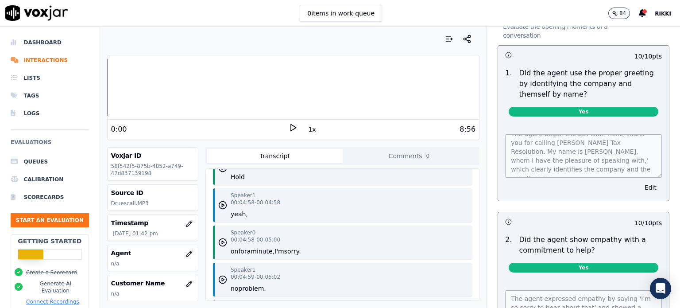
scroll to position [0, 0]
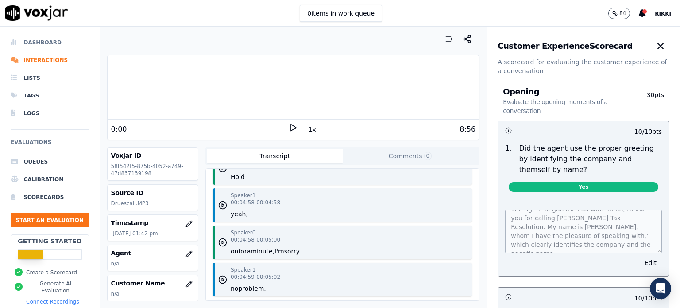
click at [45, 43] on li "Dashboard" at bounding box center [50, 43] width 78 height 18
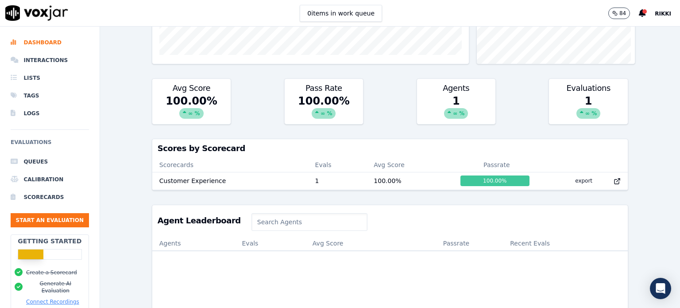
scroll to position [222, 0]
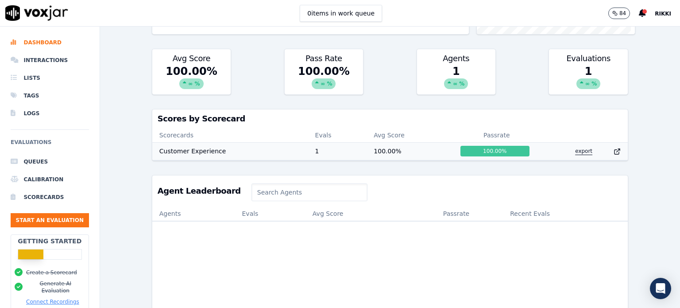
click at [568, 149] on button "export" at bounding box center [583, 151] width 31 height 14
click at [614, 149] on icon at bounding box center [617, 151] width 7 height 7
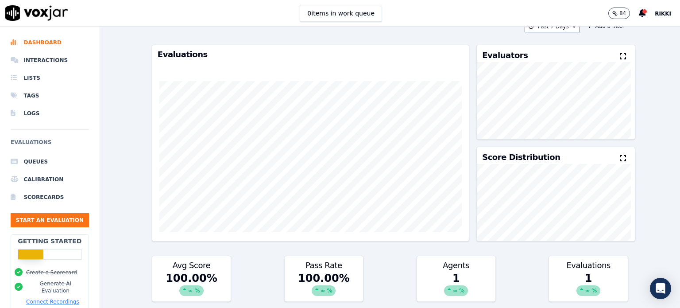
scroll to position [0, 0]
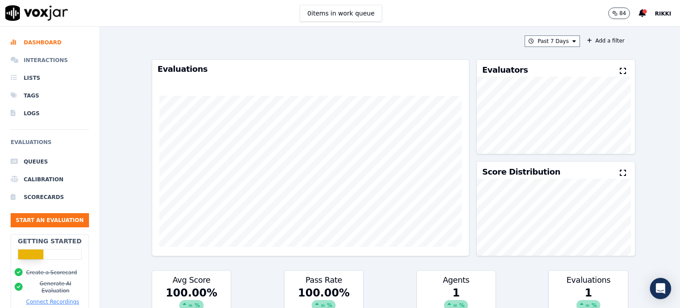
click at [44, 60] on li "Interactions" at bounding box center [50, 60] width 78 height 18
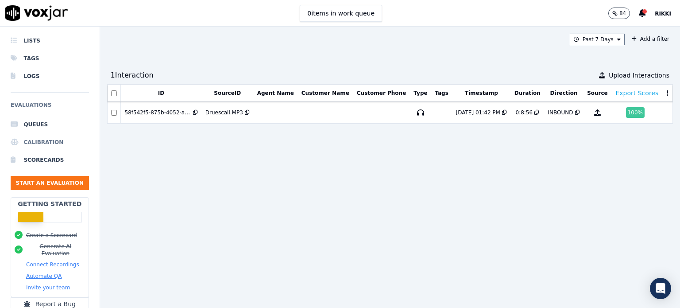
scroll to position [82, 0]
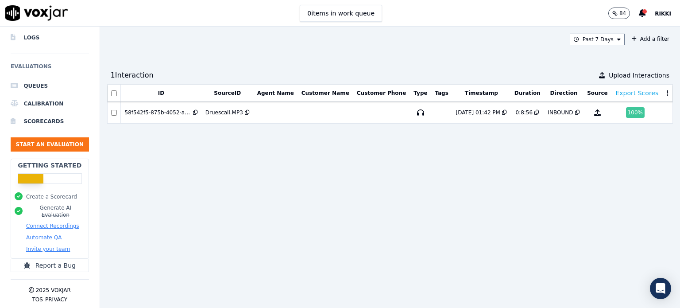
click at [55, 222] on button "Connect Recordings" at bounding box center [52, 225] width 53 height 7
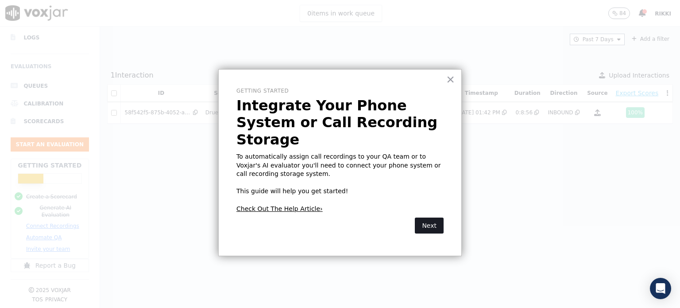
click at [436, 218] on button "Next" at bounding box center [429, 226] width 29 height 16
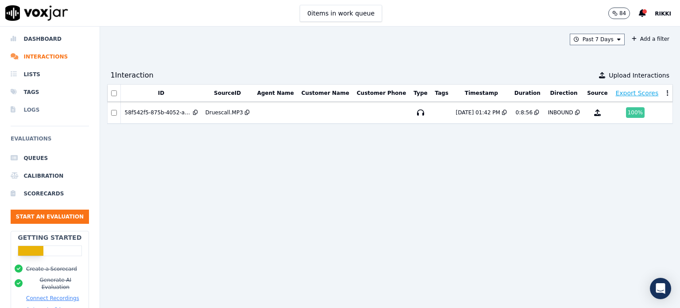
scroll to position [0, 0]
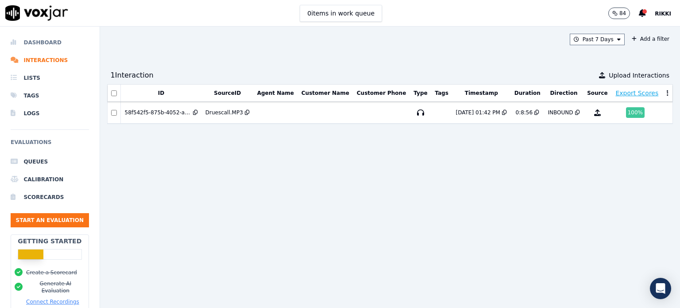
click at [37, 43] on li "Dashboard" at bounding box center [50, 43] width 78 height 18
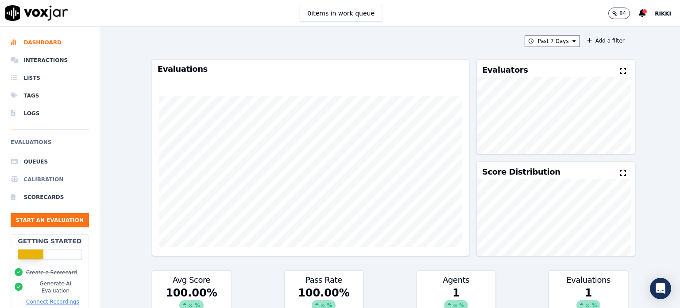
click at [46, 178] on li "Calibration" at bounding box center [50, 180] width 78 height 18
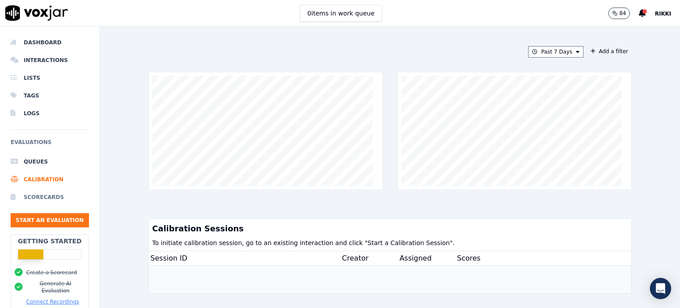
click at [45, 197] on li "Scorecards" at bounding box center [50, 197] width 78 height 18
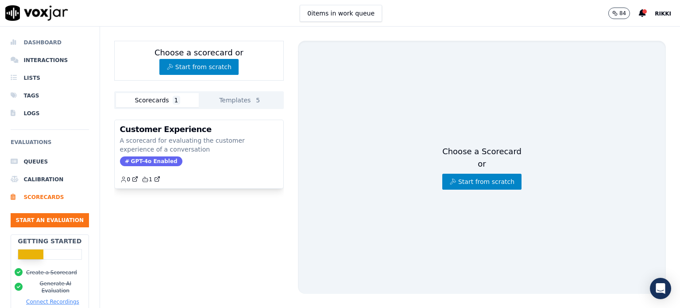
click at [38, 43] on li "Dashboard" at bounding box center [50, 43] width 78 height 18
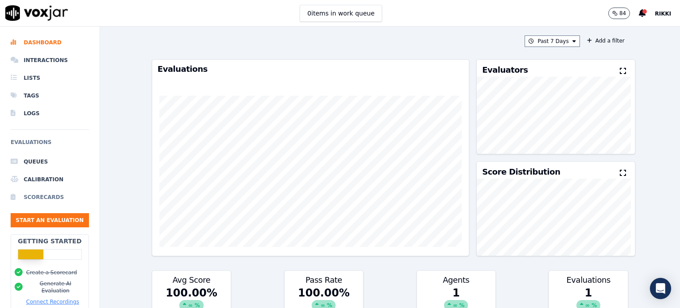
click at [34, 194] on li "Scorecards" at bounding box center [50, 197] width 78 height 18
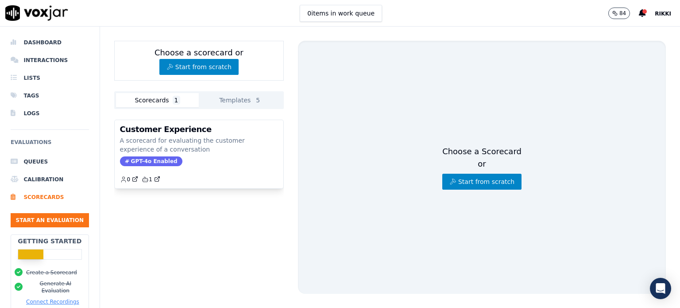
click at [150, 100] on button "Scorecards 1" at bounding box center [157, 100] width 83 height 14
click at [37, 44] on li "Dashboard" at bounding box center [50, 43] width 78 height 18
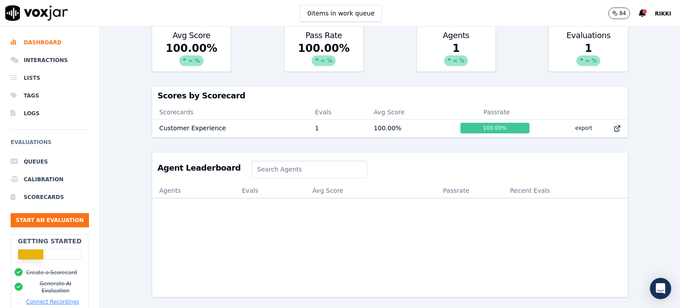
scroll to position [130, 0]
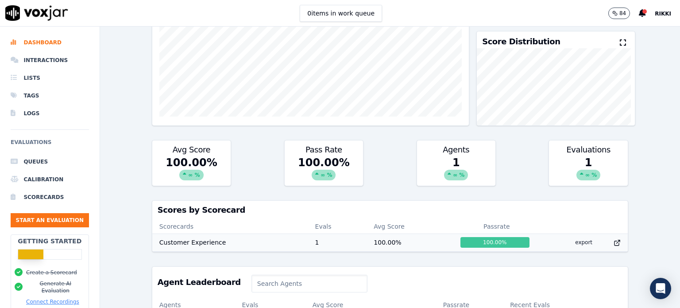
click at [475, 243] on div "100.00 %" at bounding box center [495, 242] width 69 height 11
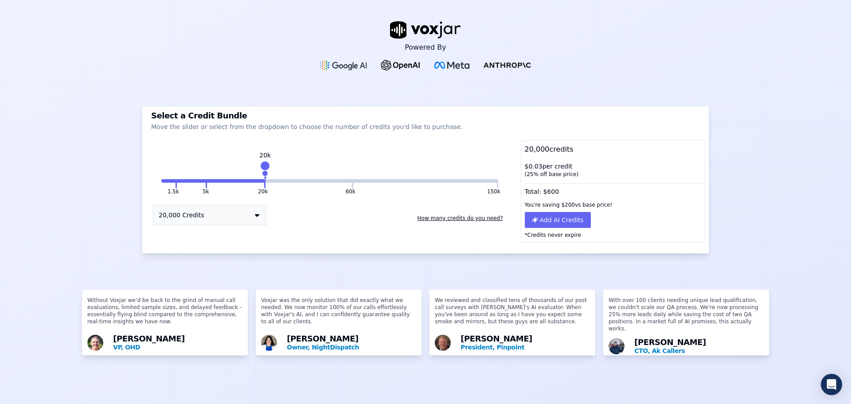
click at [443, 218] on button "How many credits do you need?" at bounding box center [460, 218] width 93 height 14
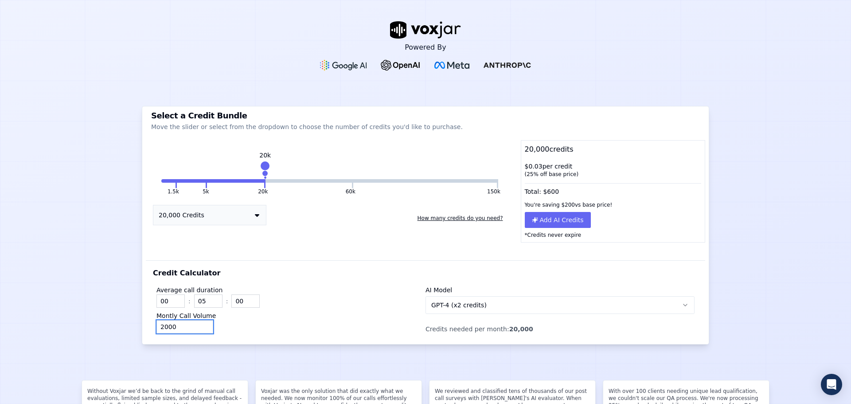
click at [190, 326] on input "2000" at bounding box center [184, 326] width 57 height 13
drag, startPoint x: 190, startPoint y: 326, endPoint x: 135, endPoint y: 323, distance: 55.5
click at [135, 323] on div "Powered By Select a Credit Bundle Move the slider or select from the dropdown t…" at bounding box center [425, 202] width 851 height 404
type input "8"
type input "5"
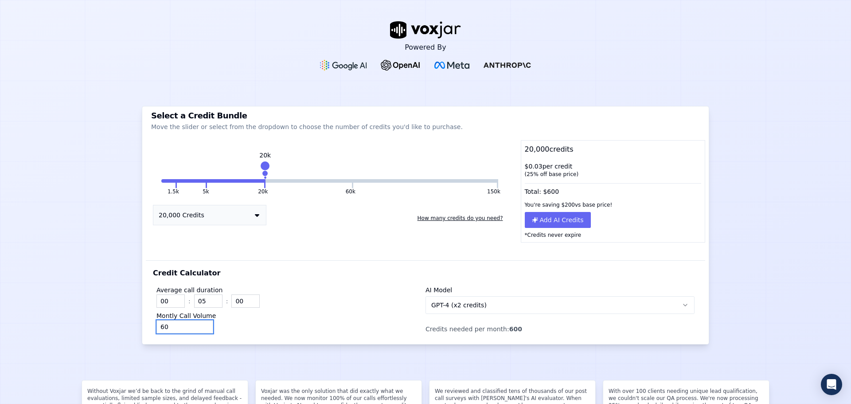
type input "60"
click at [211, 299] on input "06" at bounding box center [208, 300] width 28 height 13
click at [211, 299] on input "07" at bounding box center [208, 300] width 28 height 13
click at [211, 299] on input "08" at bounding box center [208, 300] width 28 height 13
type input "07"
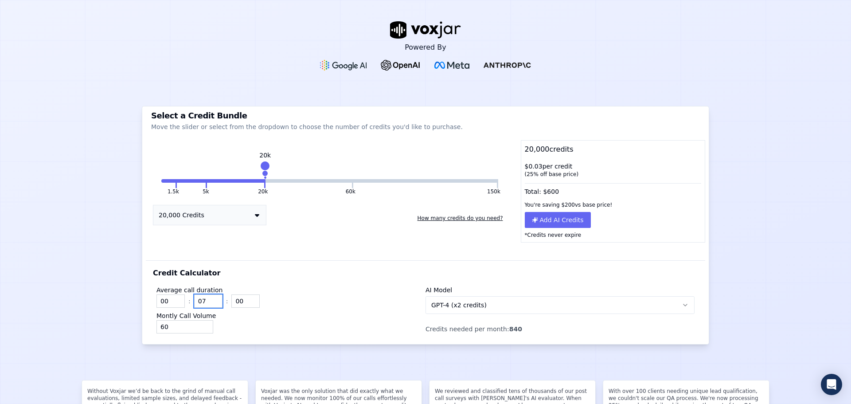
click at [213, 303] on input "07" at bounding box center [208, 300] width 28 height 13
drag, startPoint x: 240, startPoint y: 299, endPoint x: 231, endPoint y: 301, distance: 9.1
click at [231, 301] on input "00" at bounding box center [245, 300] width 28 height 13
type input "30"
click at [255, 220] on button at bounding box center [257, 215] width 4 height 20
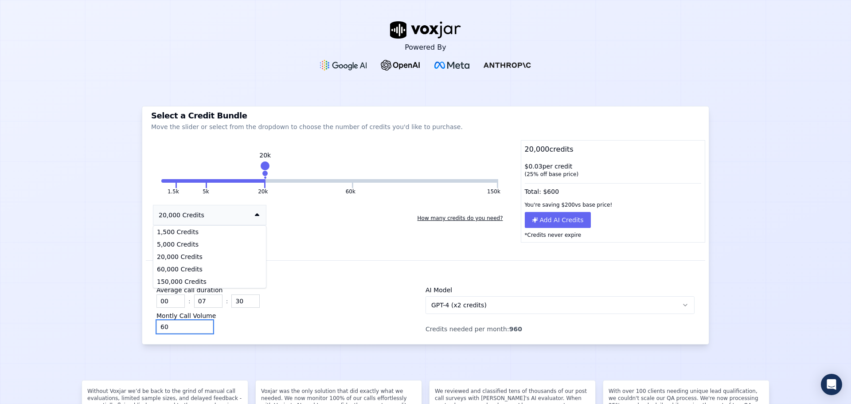
drag, startPoint x: 192, startPoint y: 323, endPoint x: 144, endPoint y: 326, distance: 48.4
click at [146, 326] on div "Credit Calculator Average call duration 00 : 07 : 30 Montly Call Volume 60 AI M…" at bounding box center [425, 302] width 559 height 84
click at [319, 327] on div "1000" at bounding box center [290, 326] width 269 height 13
click at [161, 326] on input "1000" at bounding box center [184, 326] width 57 height 13
click at [498, 309] on button "GPT-4 (x2 credits)" at bounding box center [559, 305] width 269 height 18
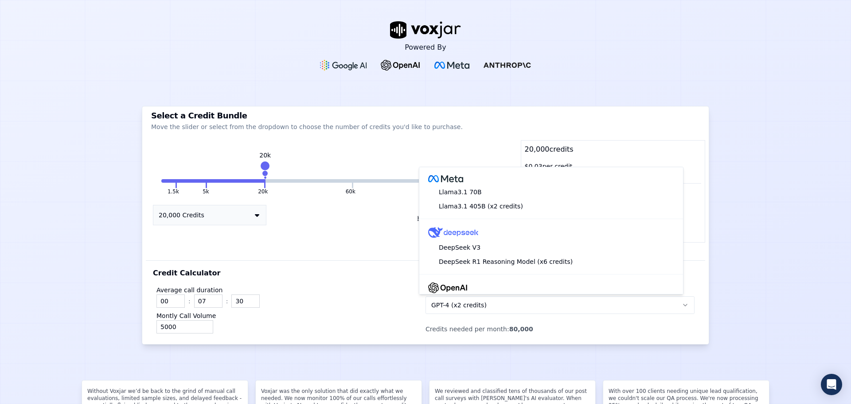
click at [113, 327] on div "Powered By Select a Credit Bundle Move the slider or select from the dropdown t…" at bounding box center [425, 202] width 851 height 404
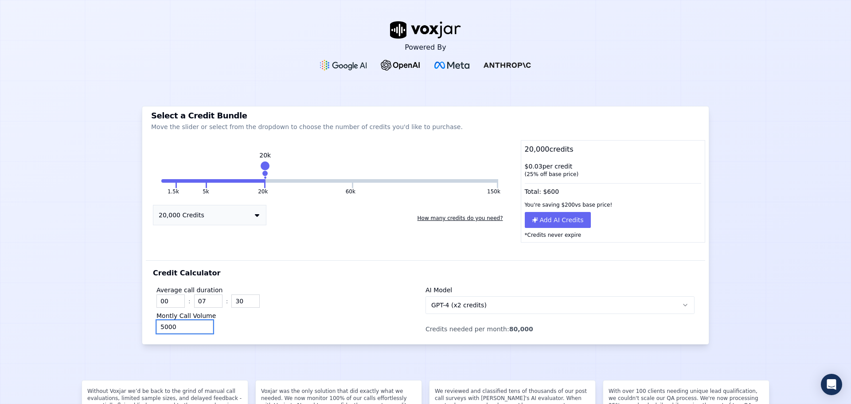
drag, startPoint x: 174, startPoint y: 327, endPoint x: 125, endPoint y: 319, distance: 49.9
click at [133, 324] on div "Powered By Select a Credit Bundle Move the slider or select from the dropdown t…" at bounding box center [425, 202] width 851 height 404
click at [572, 302] on button "GPT-4 (x2 credits)" at bounding box center [559, 305] width 269 height 18
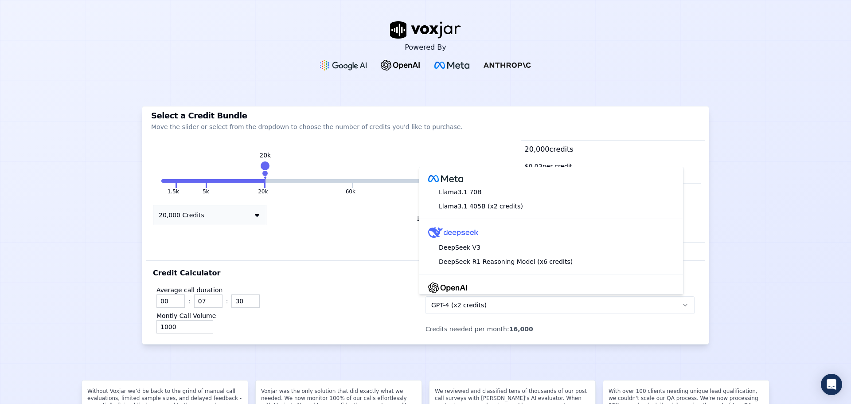
click at [233, 218] on button "20,000 Credits" at bounding box center [209, 215] width 113 height 20
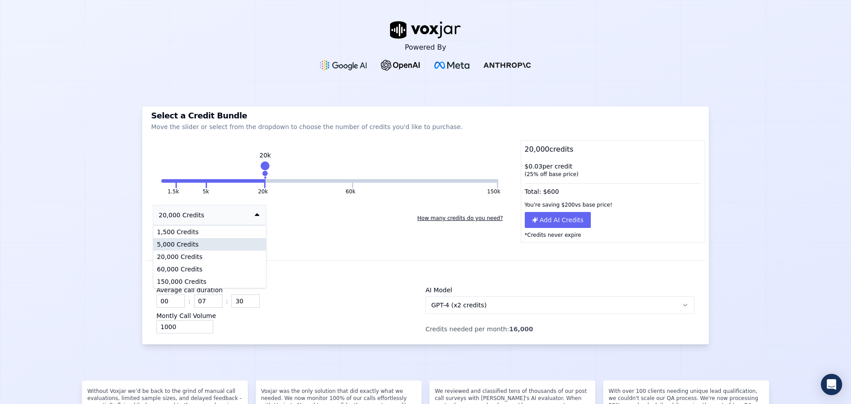
click at [211, 244] on div "5,000 Credits" at bounding box center [209, 244] width 113 height 12
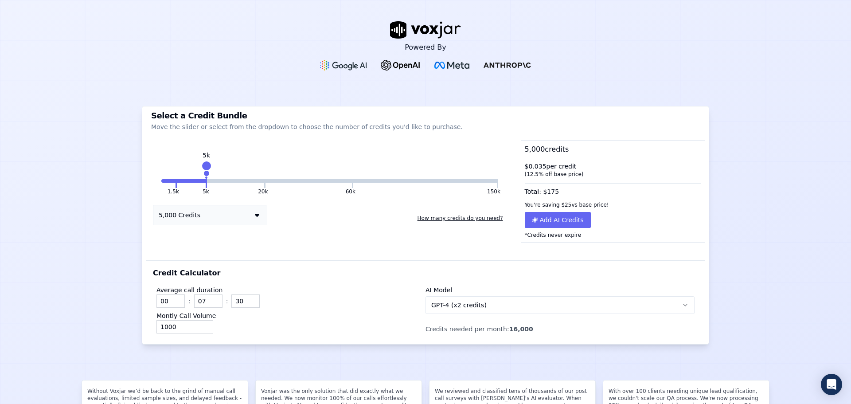
click at [564, 302] on button "GPT-4 (x2 credits)" at bounding box center [559, 305] width 269 height 18
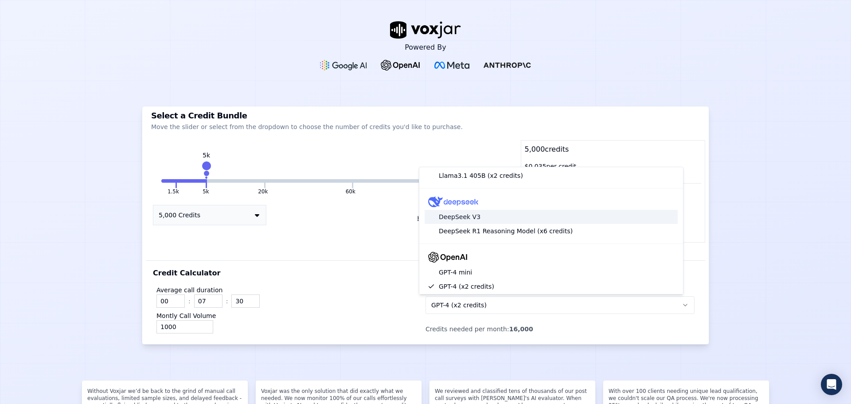
scroll to position [44, 0]
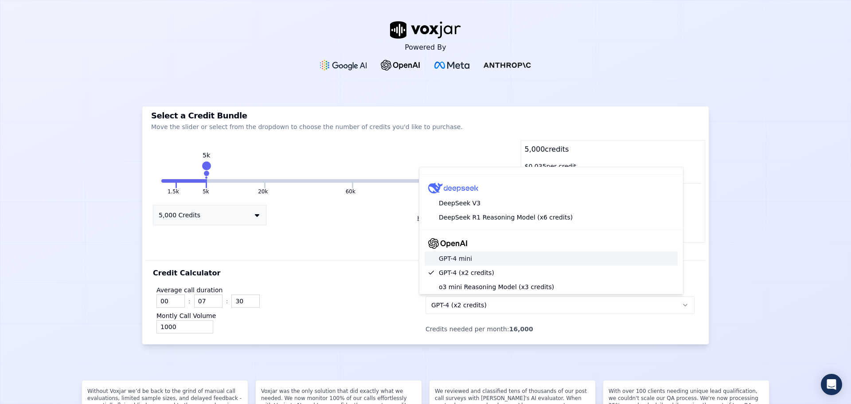
click at [482, 257] on div "GPT-4 mini" at bounding box center [550, 258] width 253 height 14
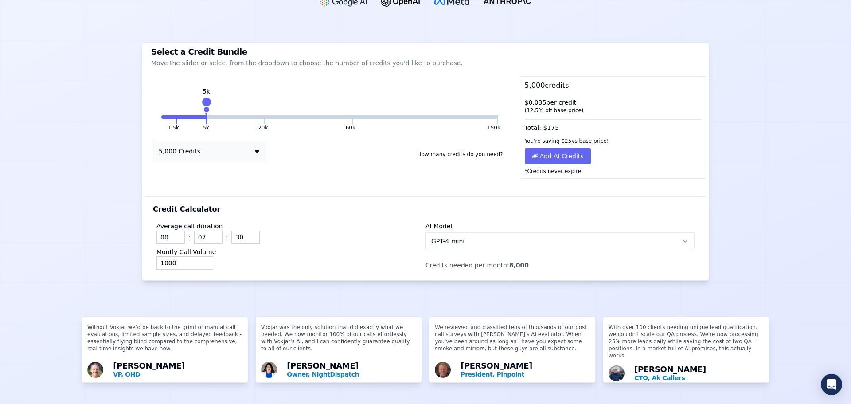
scroll to position [74, 0]
click at [161, 256] on input "1000" at bounding box center [184, 262] width 57 height 13
type input "2000"
click at [239, 256] on div "2000" at bounding box center [290, 262] width 269 height 13
click at [560, 234] on button "GPT-4 mini" at bounding box center [559, 241] width 269 height 18
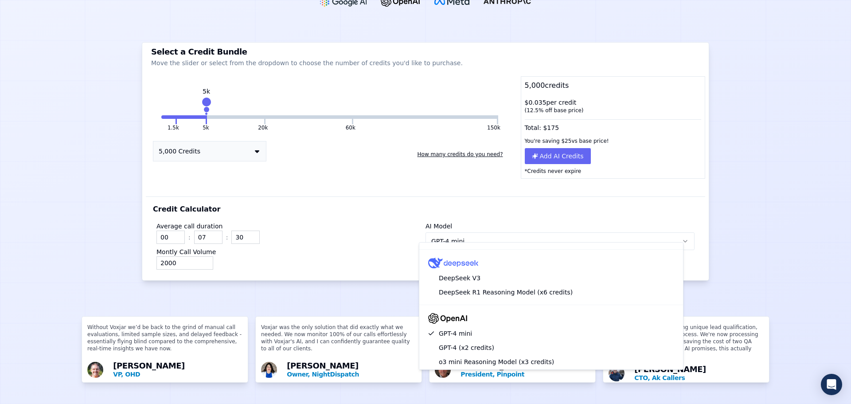
scroll to position [44, 0]
click at [465, 333] on div "GPT-4 mini" at bounding box center [550, 333] width 253 height 14
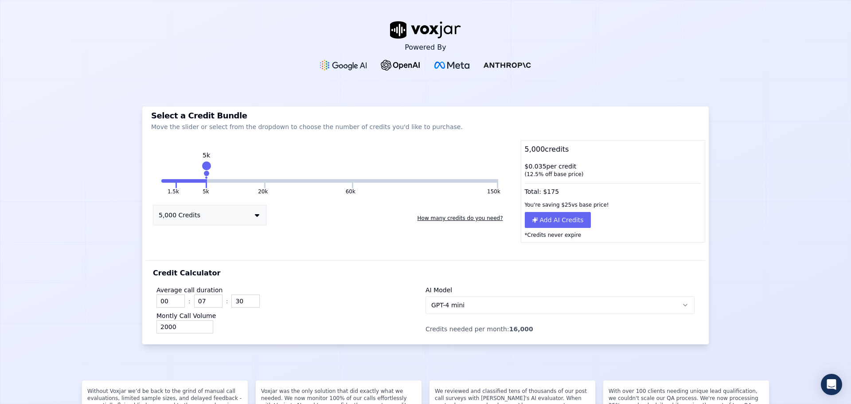
scroll to position [0, 0]
click at [466, 304] on button "GPT-4 mini" at bounding box center [559, 305] width 269 height 18
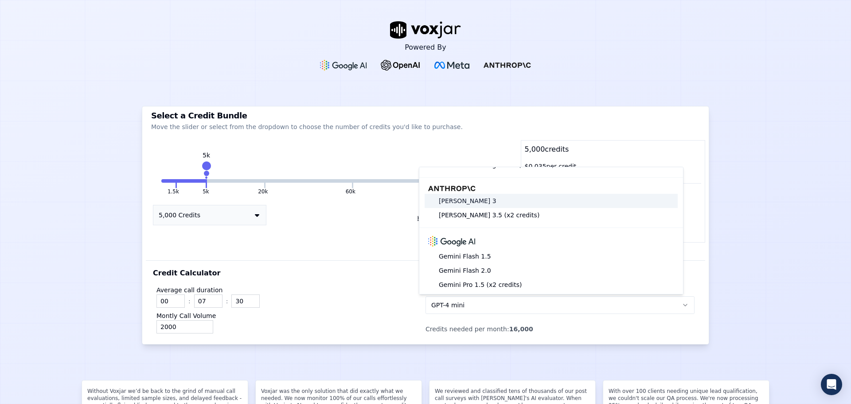
scroll to position [176, 0]
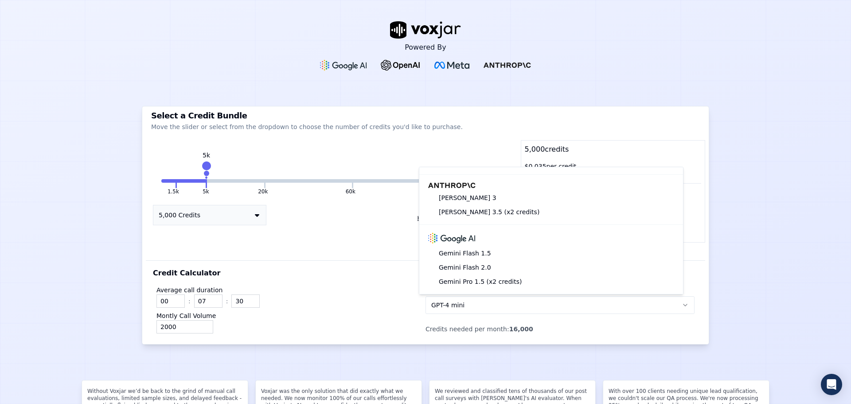
click at [247, 216] on button "5,000 Credits" at bounding box center [209, 215] width 113 height 20
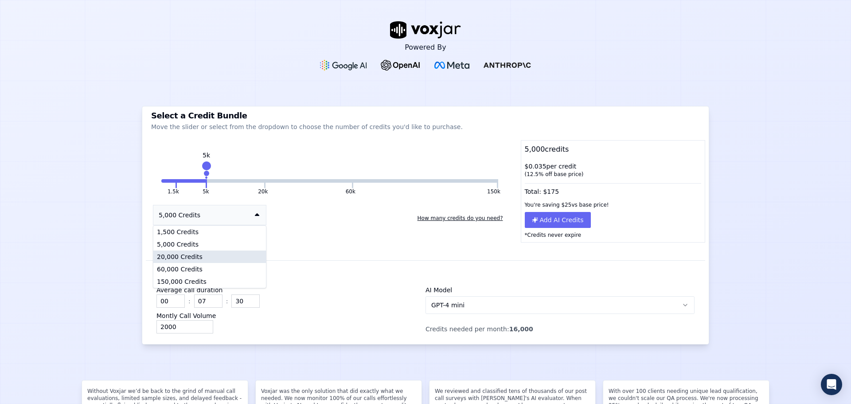
click at [195, 257] on div "20,000 Credits" at bounding box center [209, 256] width 113 height 12
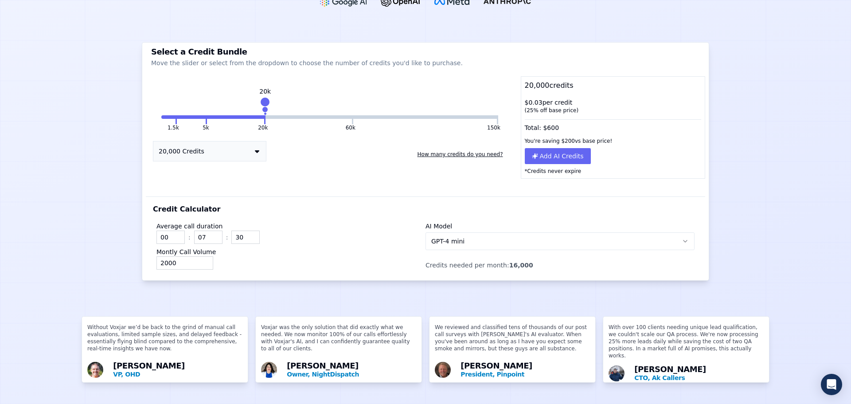
scroll to position [0, 0]
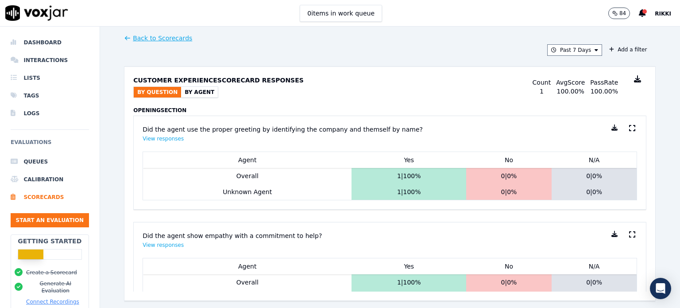
click at [192, 90] on button "By Agent" at bounding box center [199, 92] width 37 height 11
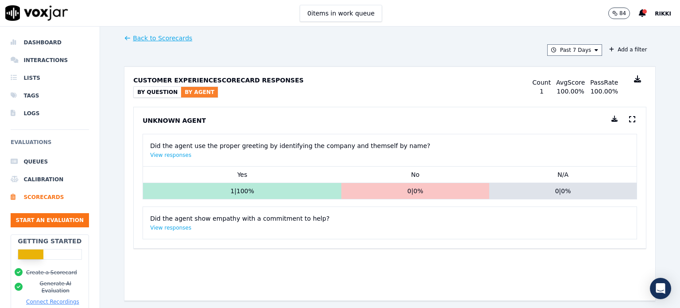
click at [197, 91] on button "By Agent" at bounding box center [199, 92] width 37 height 11
click at [634, 79] on icon at bounding box center [637, 78] width 7 height 7
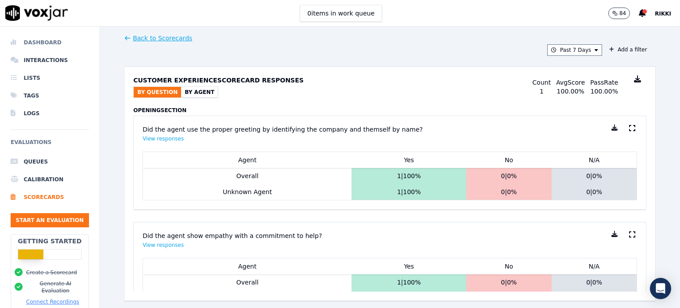
click at [39, 43] on li "Dashboard" at bounding box center [50, 43] width 78 height 18
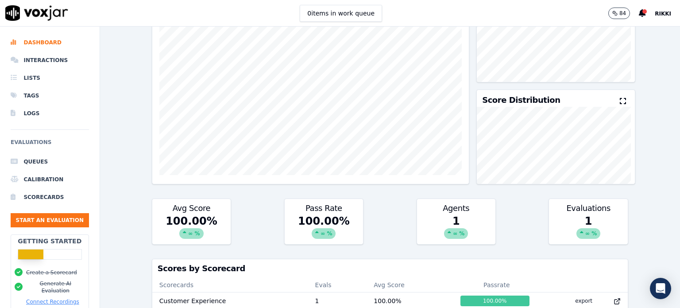
scroll to position [177, 0]
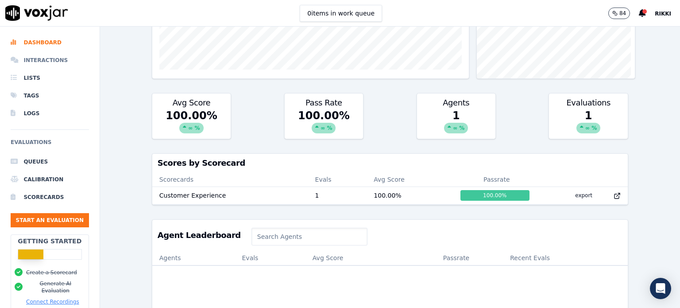
click at [37, 60] on li "Interactions" at bounding box center [50, 60] width 78 height 18
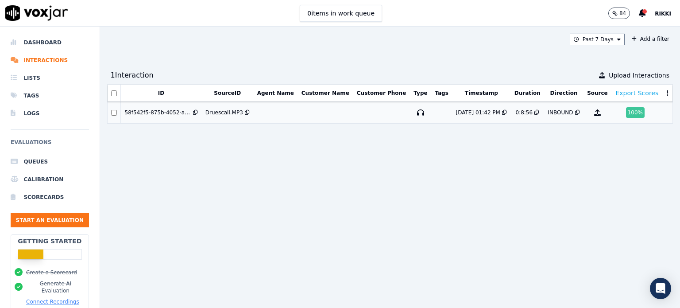
click at [221, 111] on div "Druescall.MP3" at bounding box center [225, 112] width 38 height 7
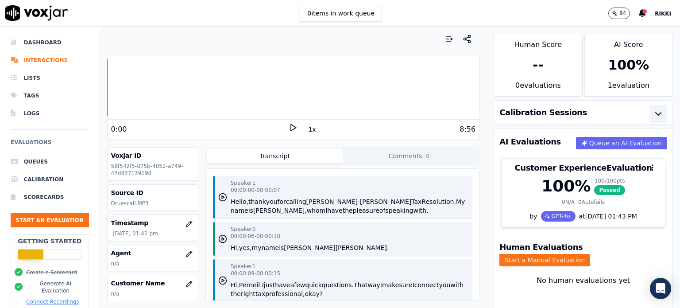
click at [653, 113] on icon "button" at bounding box center [658, 114] width 11 height 11
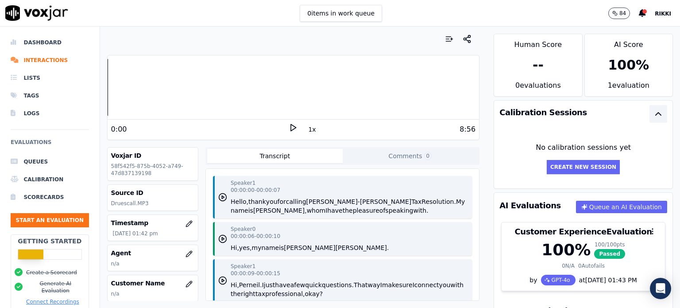
click at [656, 113] on icon "button" at bounding box center [658, 114] width 5 height 3
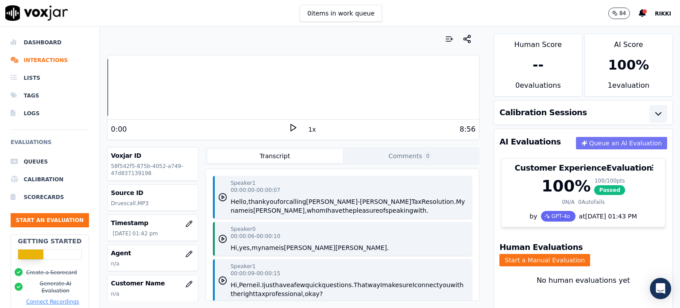
click at [608, 143] on button "Queue an AI Evaluation" at bounding box center [621, 143] width 91 height 12
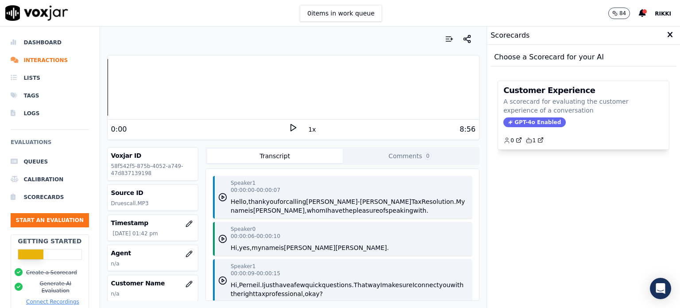
click at [668, 37] on icon at bounding box center [671, 35] width 6 height 8
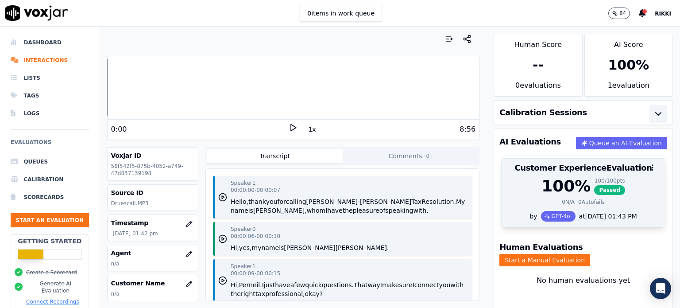
click at [597, 194] on div "100 % 100 / 100 pts Passed 0 N/A 0 Autofails" at bounding box center [583, 194] width 163 height 34
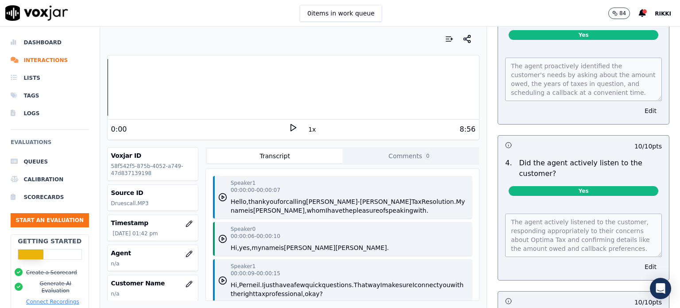
scroll to position [1518, 0]
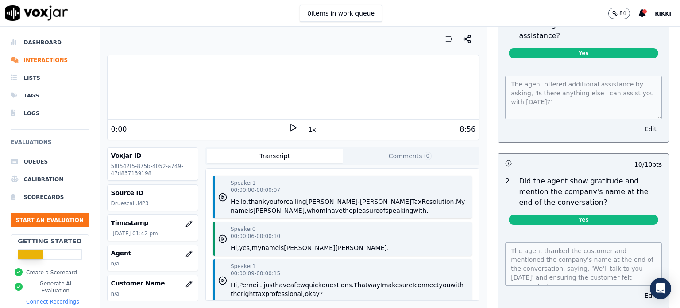
drag, startPoint x: 498, startPoint y: 49, endPoint x: 624, endPoint y: 327, distance: 304.9
click at [624, 307] on html "0 items in work queue 84 Rikki Dashboard Interactions Lists Tags Logs Evaluatio…" at bounding box center [340, 154] width 680 height 308
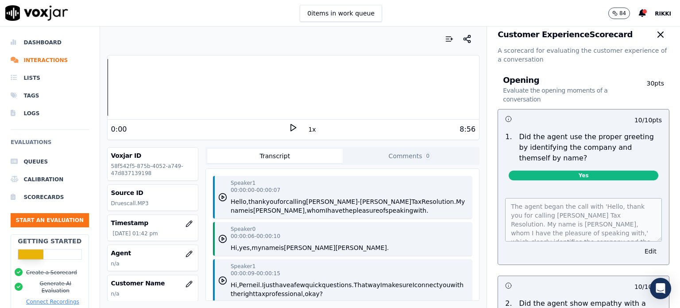
scroll to position [0, 0]
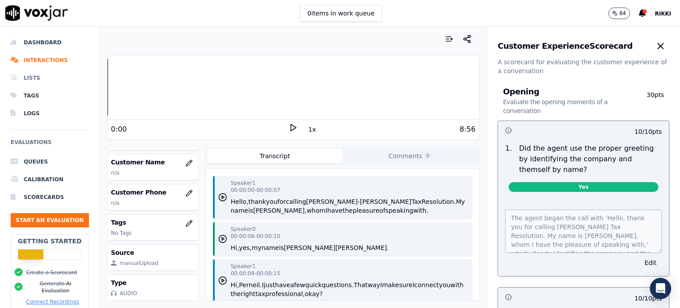
click at [32, 78] on li "Lists" at bounding box center [50, 78] width 78 height 18
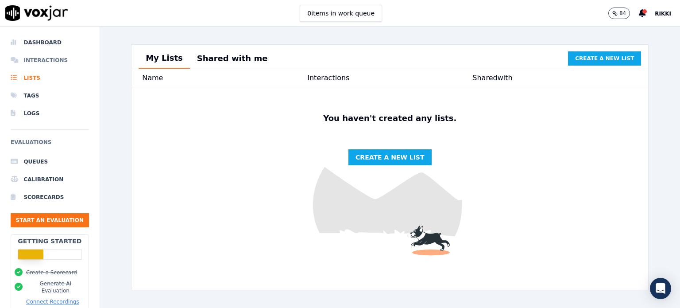
click at [34, 61] on li "Interactions" at bounding box center [50, 60] width 78 height 18
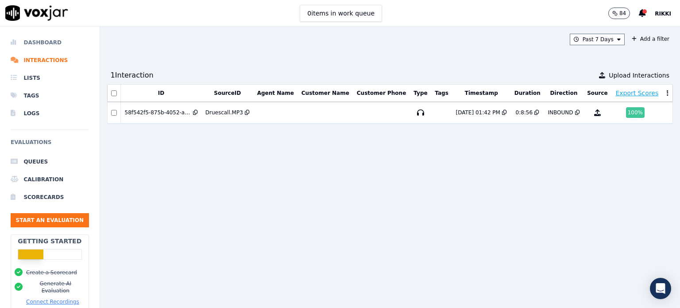
click at [37, 37] on li "Dashboard" at bounding box center [50, 43] width 78 height 18
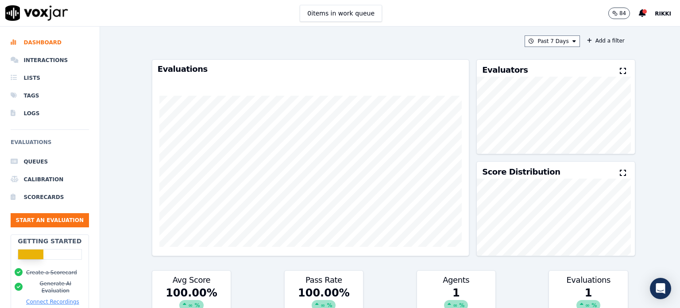
scroll to position [177, 0]
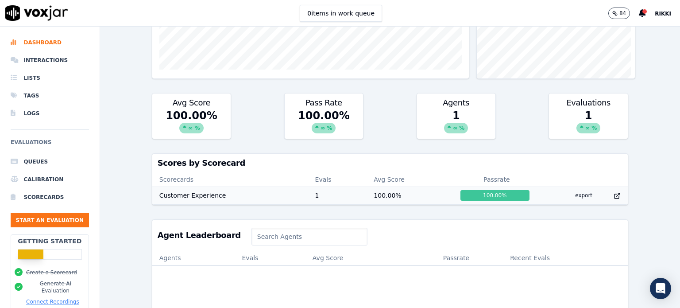
click at [205, 196] on td "Customer Experience" at bounding box center [230, 196] width 156 height 18
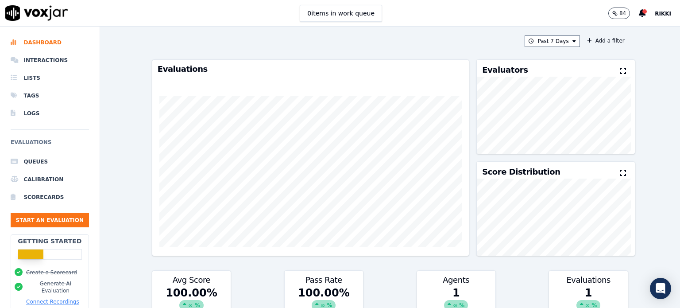
scroll to position [133, 0]
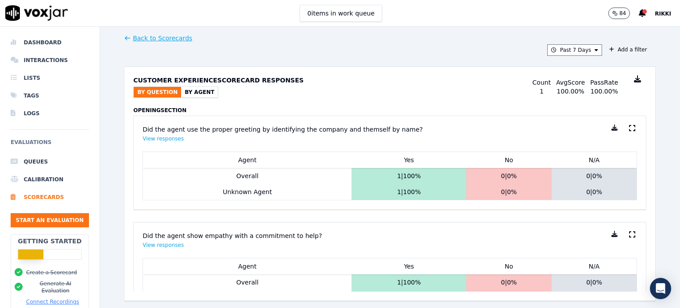
click at [149, 39] on link "Back to Scorecards" at bounding box center [158, 38] width 68 height 9
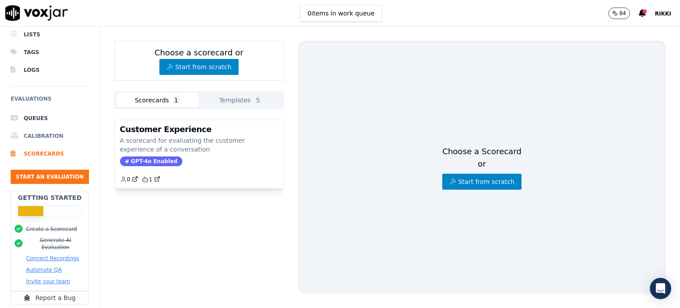
scroll to position [82, 0]
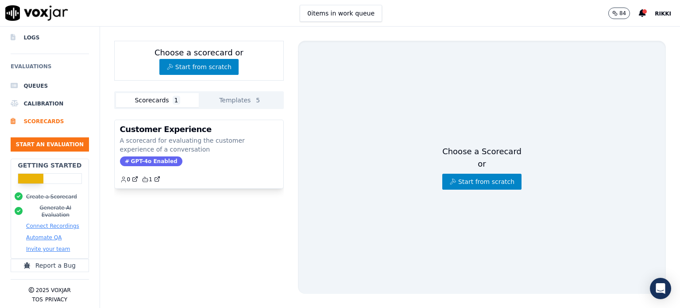
click at [40, 234] on button "Automate QA" at bounding box center [43, 237] width 35 height 7
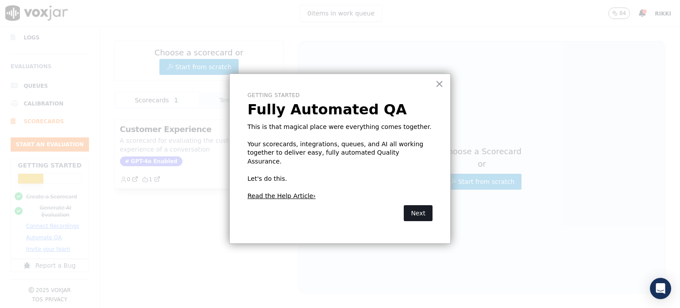
click at [416, 205] on button "Next" at bounding box center [418, 213] width 29 height 16
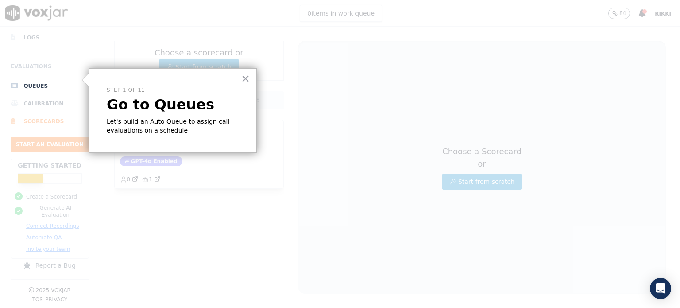
click at [186, 114] on div "× Step 1 of 11 Go to Queues Let's build an Auto Queue to assign call evaluation…" at bounding box center [173, 110] width 168 height 85
click at [190, 132] on p "Let's build an Auto Queue to assign call evaluations on a schedule" at bounding box center [173, 125] width 132 height 17
click at [31, 79] on li "Queues" at bounding box center [50, 86] width 78 height 18
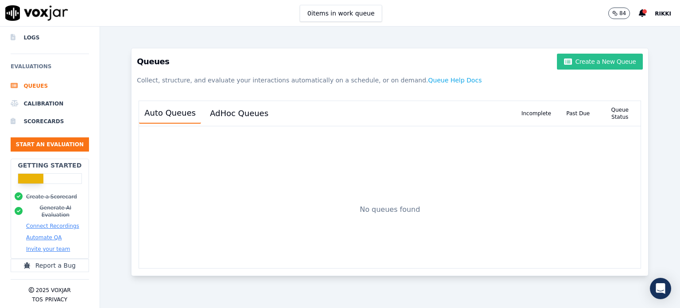
click at [596, 59] on button "Create a New Queue" at bounding box center [600, 62] width 86 height 16
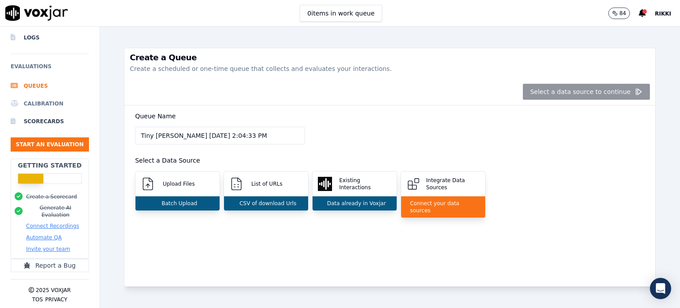
click at [44, 95] on li "Calibration" at bounding box center [50, 104] width 78 height 18
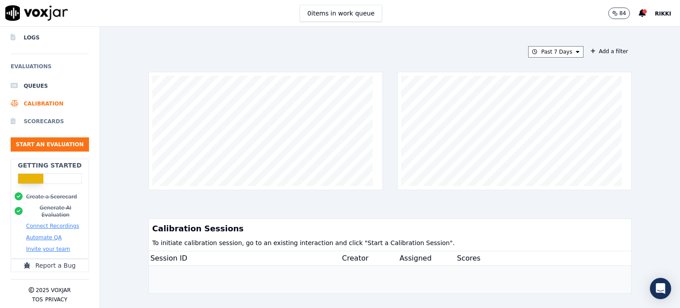
click at [41, 113] on li "Scorecards" at bounding box center [50, 122] width 78 height 18
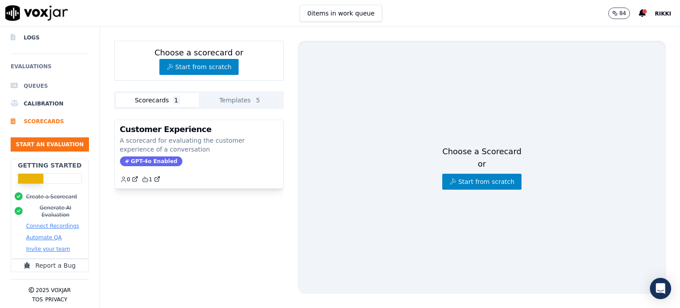
click at [36, 78] on li "Queues" at bounding box center [50, 86] width 78 height 18
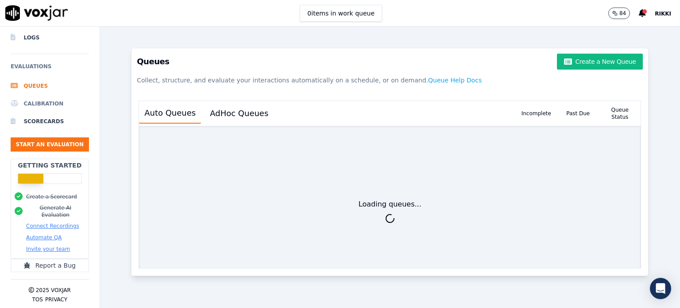
click at [34, 95] on li "Calibration" at bounding box center [50, 104] width 78 height 18
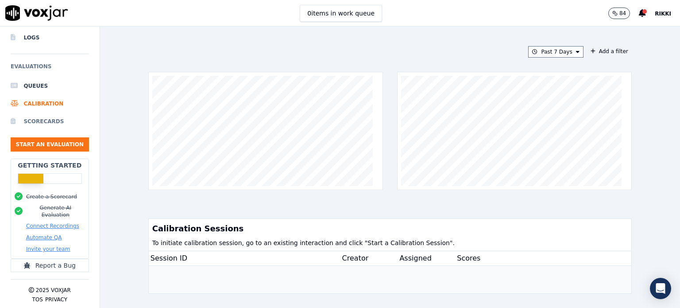
click at [32, 114] on li "Scorecards" at bounding box center [50, 122] width 78 height 18
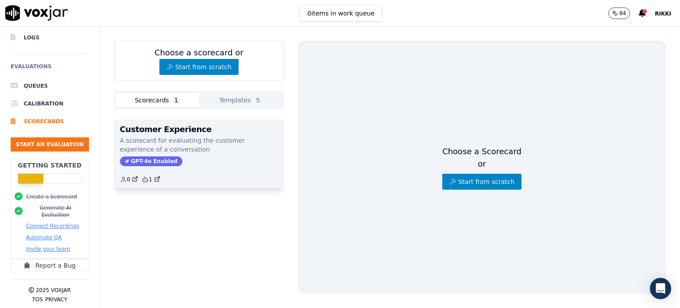
click at [147, 142] on p "A scorecard for evaluating the customer experience of a conversation" at bounding box center [199, 145] width 158 height 18
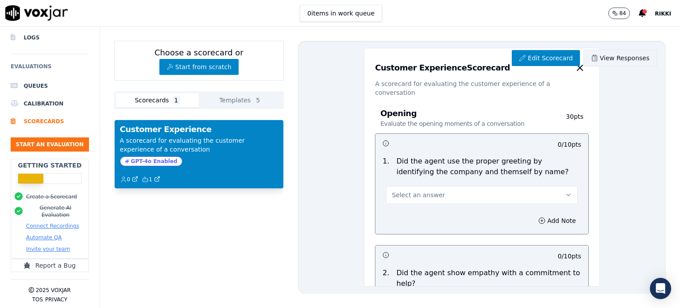
click at [602, 58] on link "View Responses" at bounding box center [621, 58] width 74 height 17
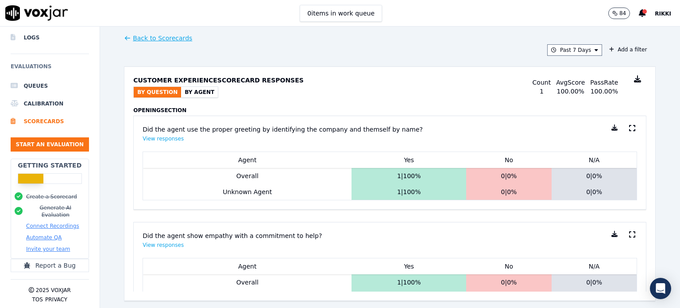
click at [158, 39] on link "Back to Scorecards" at bounding box center [158, 38] width 68 height 9
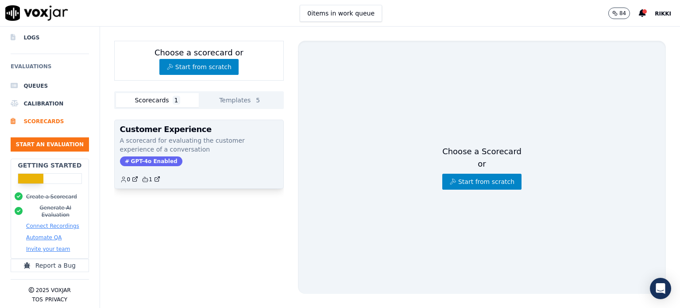
click at [148, 160] on span "GPT-4o Enabled" at bounding box center [151, 161] width 62 height 10
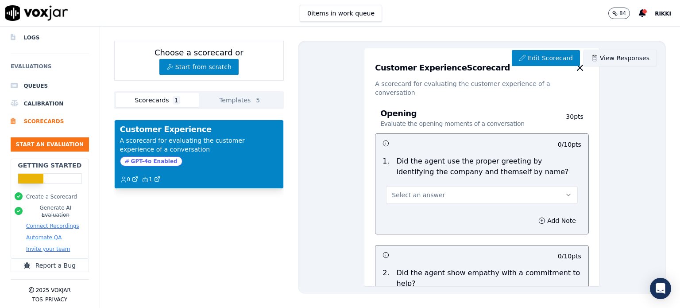
click at [626, 53] on link "View Responses" at bounding box center [621, 58] width 74 height 17
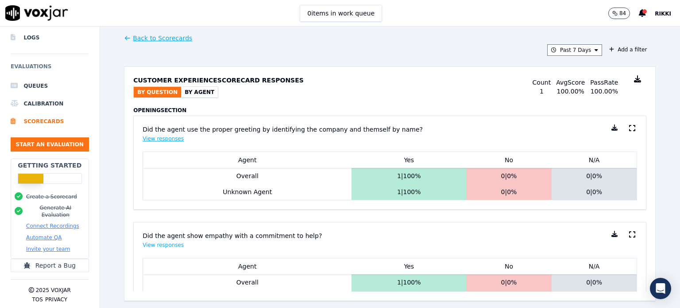
click at [165, 138] on button "View responses" at bounding box center [163, 138] width 41 height 7
click at [193, 89] on button "By Agent" at bounding box center [199, 92] width 37 height 11
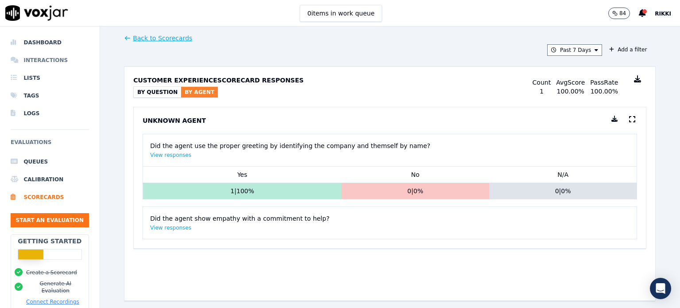
click at [48, 58] on li "Interactions" at bounding box center [50, 60] width 78 height 18
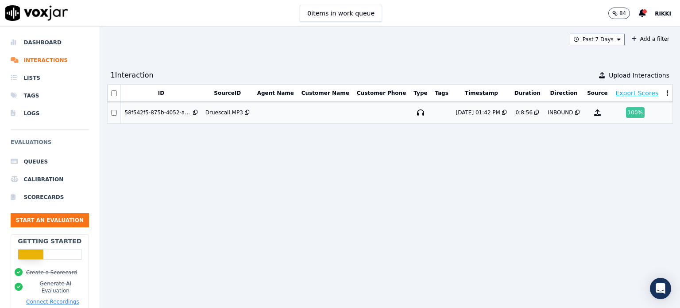
click at [626, 112] on div "100 %" at bounding box center [635, 112] width 19 height 11
click at [34, 44] on li "Dashboard" at bounding box center [50, 43] width 78 height 18
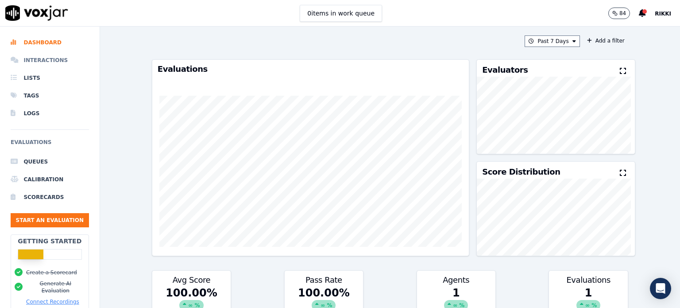
click at [38, 61] on li "Interactions" at bounding box center [50, 60] width 78 height 18
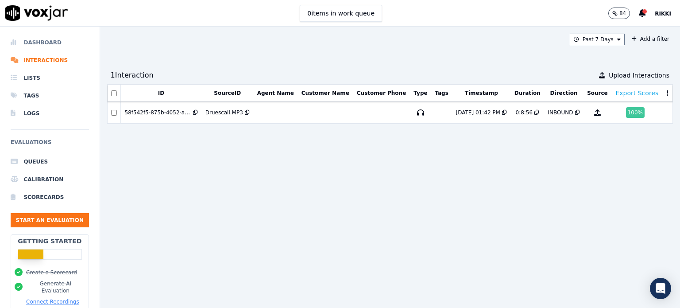
click at [43, 44] on li "Dashboard" at bounding box center [50, 43] width 78 height 18
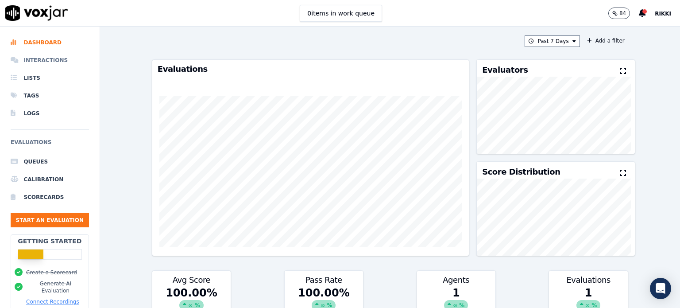
click at [36, 58] on li "Interactions" at bounding box center [50, 60] width 78 height 18
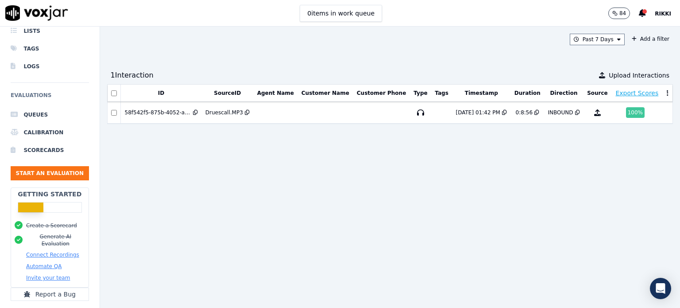
scroll to position [82, 0]
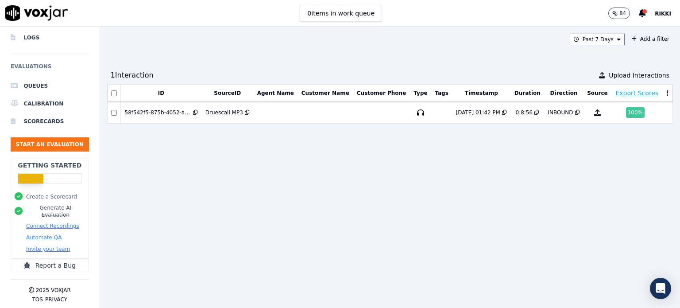
click at [43, 245] on button "Invite your team" at bounding box center [48, 248] width 44 height 7
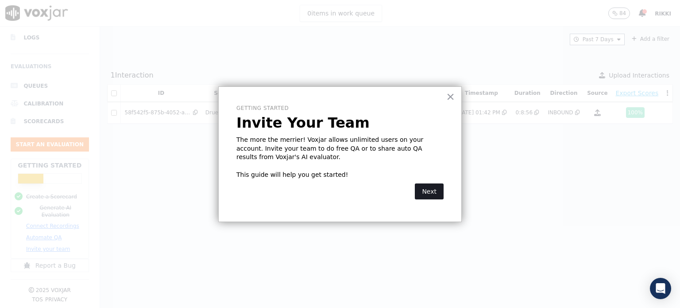
click at [432, 190] on button "Next" at bounding box center [429, 191] width 29 height 16
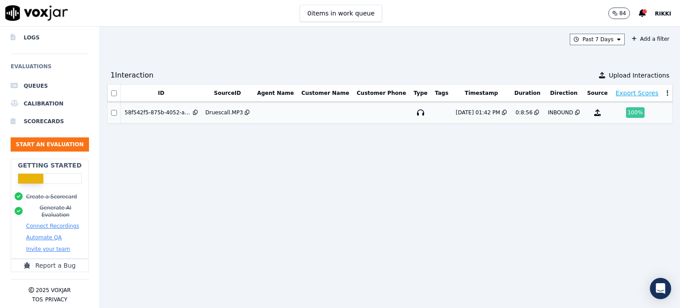
click at [626, 113] on div "100 %" at bounding box center [635, 112] width 19 height 11
click at [322, 113] on td at bounding box center [325, 113] width 55 height 22
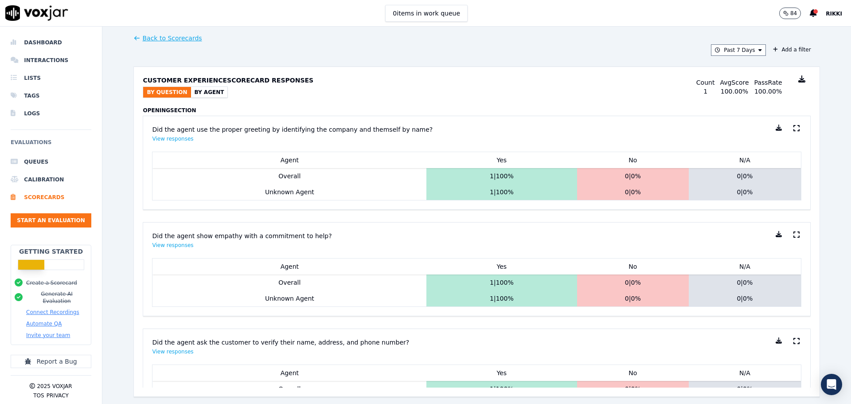
click at [194, 94] on button "By Agent" at bounding box center [209, 92] width 37 height 11
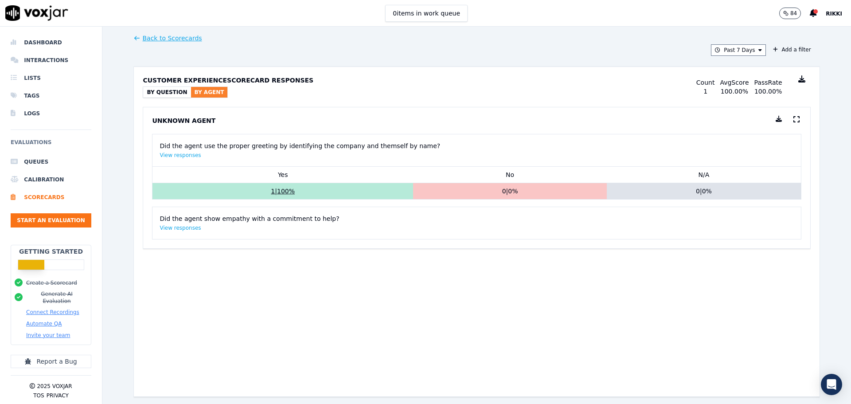
click at [293, 192] on button "1 | 100 %" at bounding box center [282, 191] width 253 height 9
click at [44, 43] on li "Dashboard" at bounding box center [51, 43] width 81 height 18
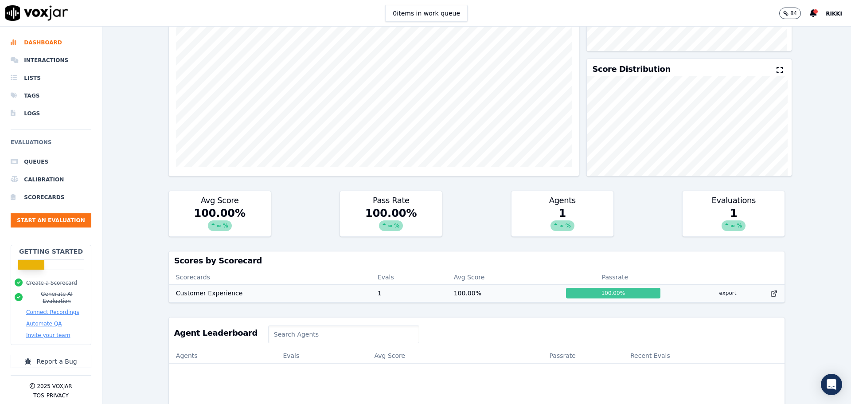
scroll to position [133, 0]
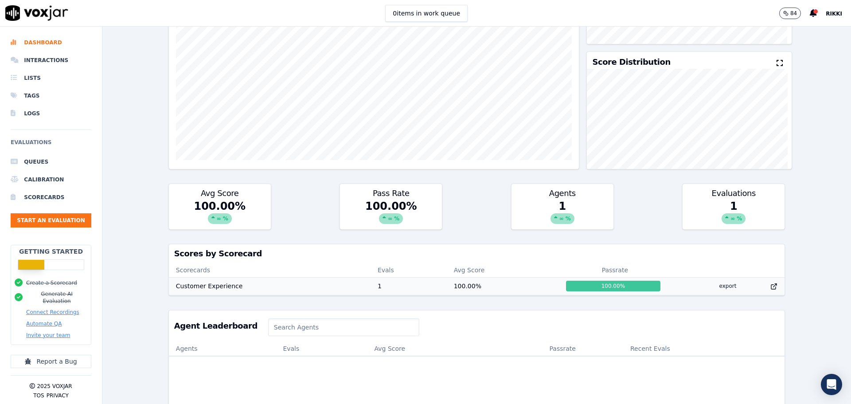
click at [461, 287] on td "100.00 %" at bounding box center [503, 286] width 112 height 18
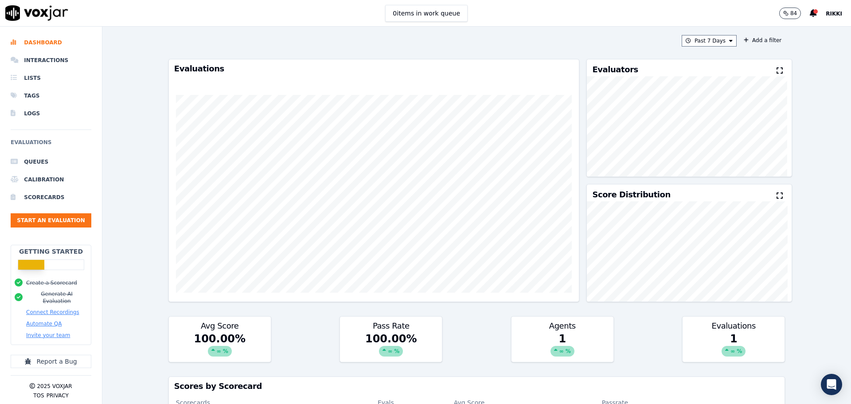
scroll to position [0, 0]
click at [44, 60] on li "Interactions" at bounding box center [51, 60] width 81 height 18
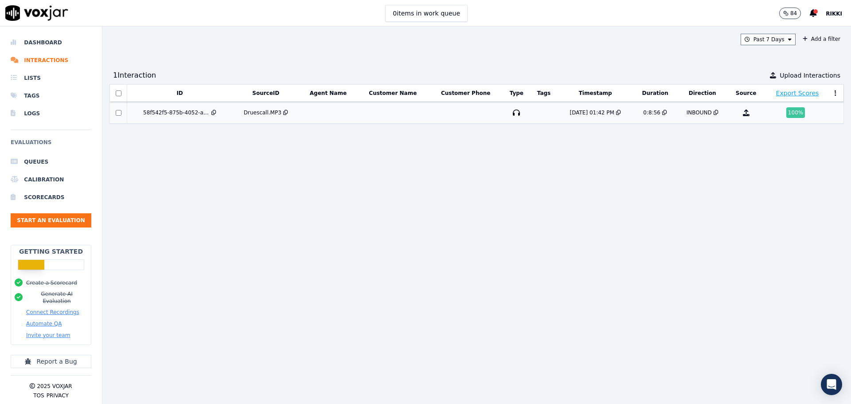
click at [786, 110] on div "100 %" at bounding box center [795, 112] width 19 height 11
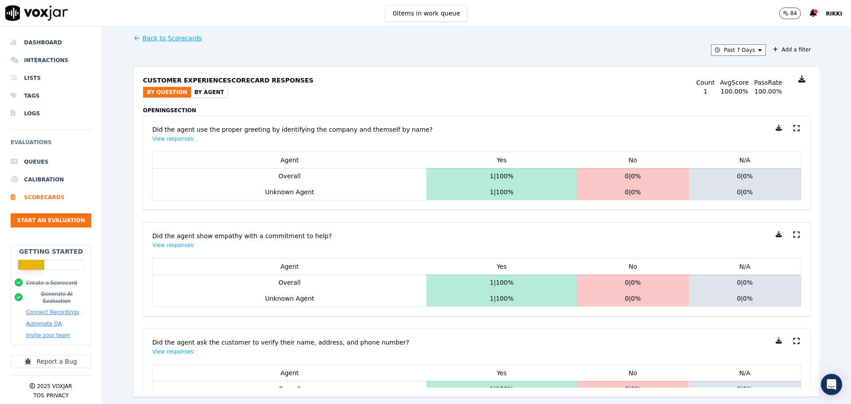
click at [197, 90] on button "By Agent" at bounding box center [209, 92] width 37 height 11
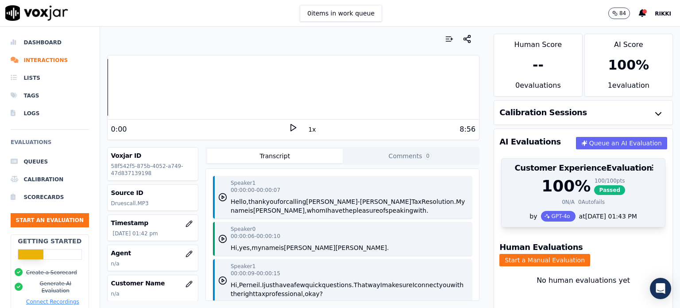
click at [549, 172] on div at bounding box center [583, 168] width 163 height 18
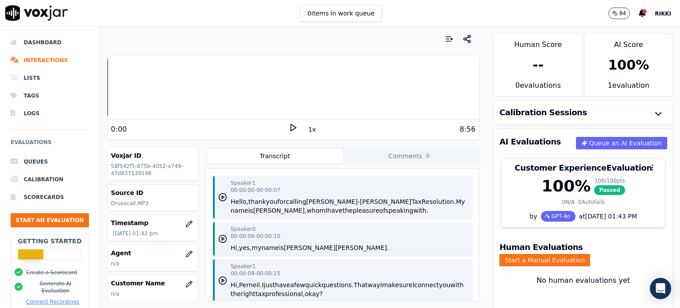
click at [581, 19] on div "0 items in work queue 84 Rikki" at bounding box center [340, 13] width 680 height 27
